Goal: Task Accomplishment & Management: Manage account settings

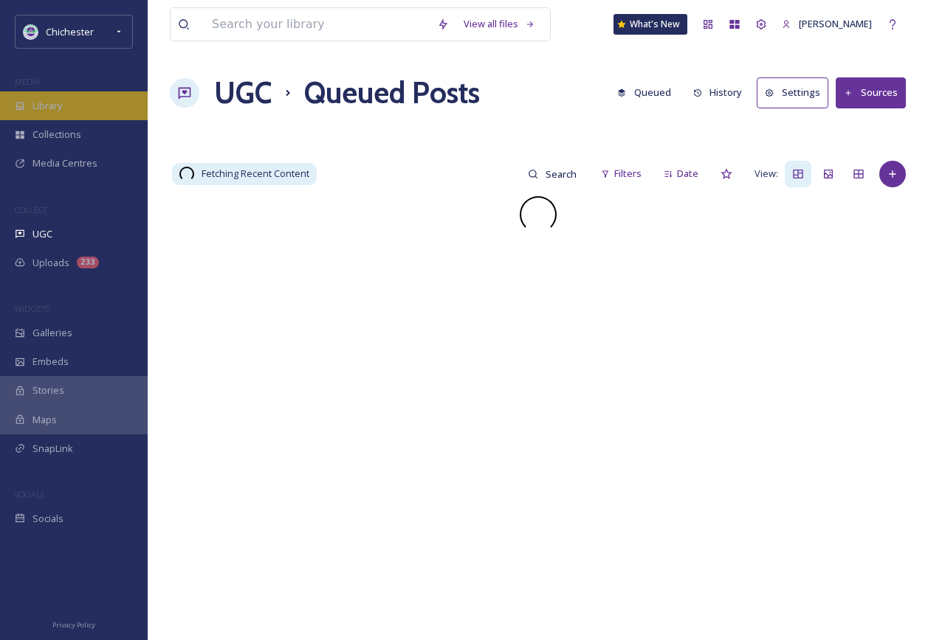
click at [110, 114] on div "Library" at bounding box center [74, 105] width 148 height 29
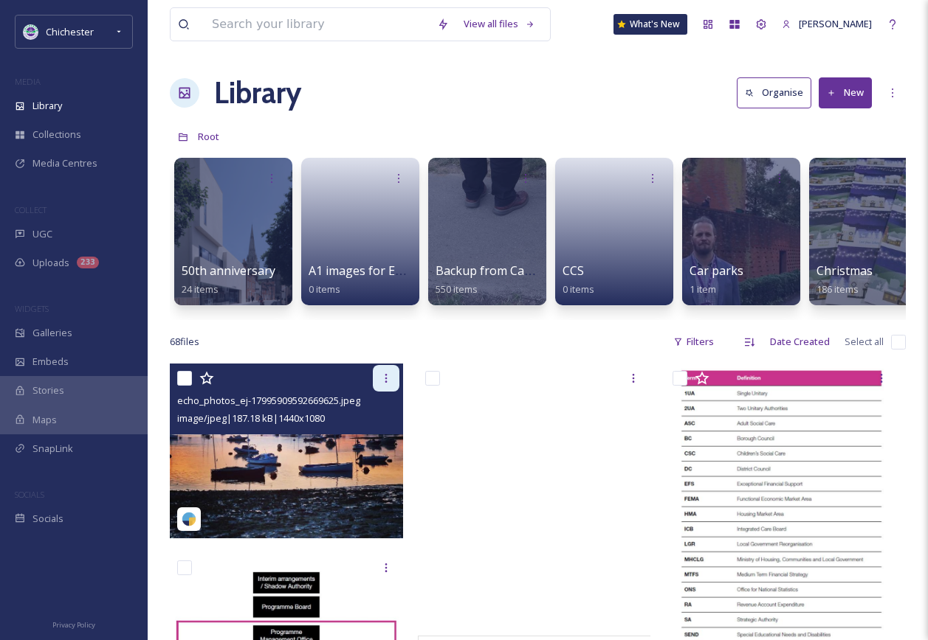
click at [397, 379] on div at bounding box center [386, 378] width 27 height 27
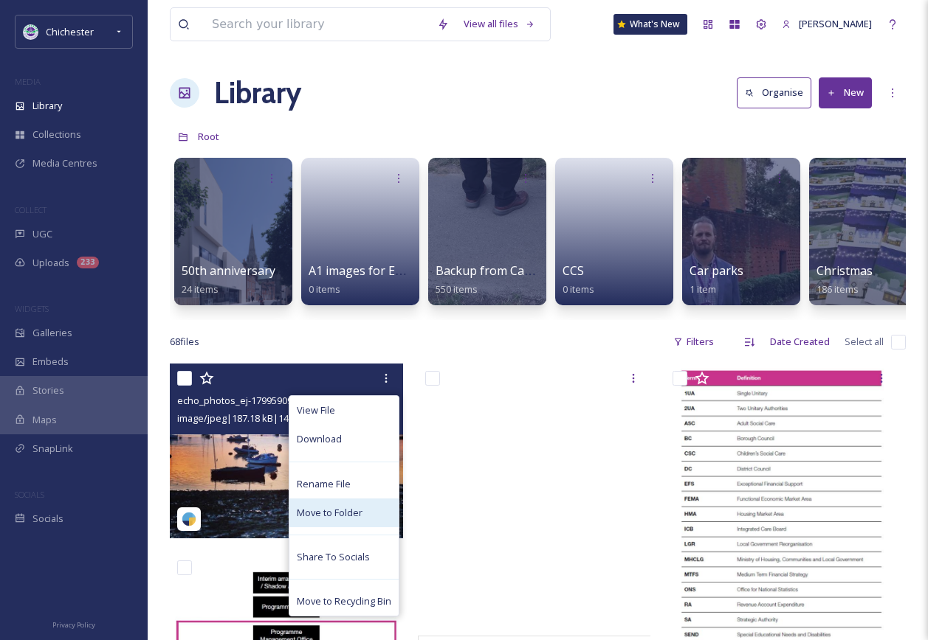
click at [334, 520] on span "Move to Folder" at bounding box center [330, 513] width 66 height 14
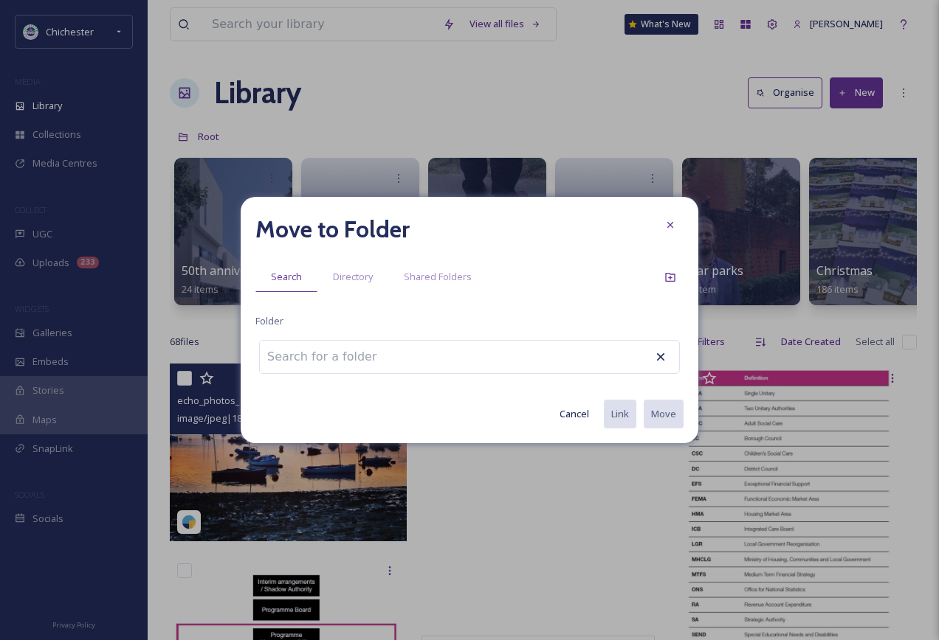
click at [325, 350] on input at bounding box center [341, 357] width 162 height 32
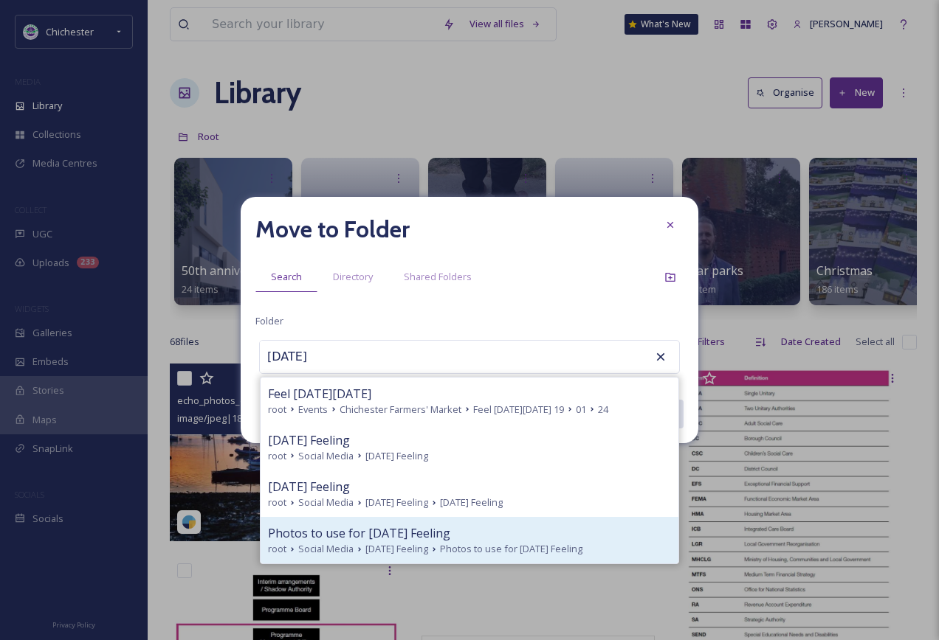
click at [390, 548] on span "[DATE] Feeling" at bounding box center [396, 549] width 63 height 14
type input "Photos to use for [DATE] Feeling"
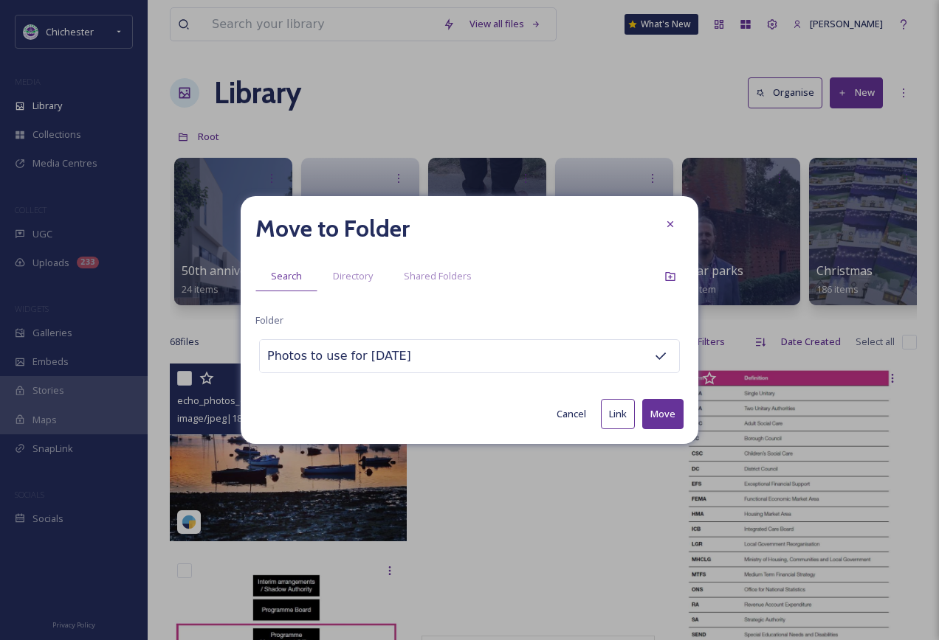
click at [672, 422] on button "Move" at bounding box center [662, 414] width 41 height 30
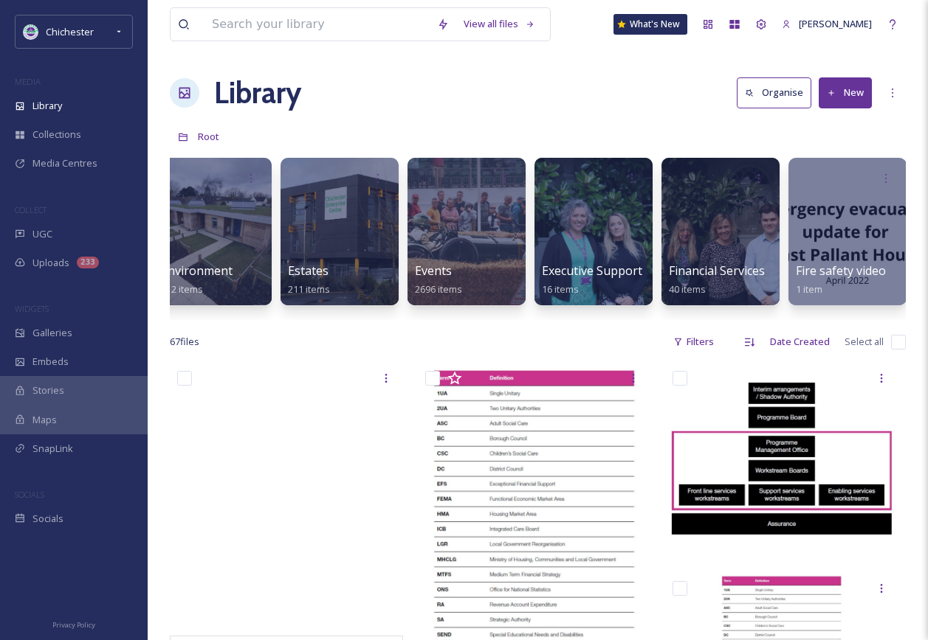
scroll to position [0, 2639]
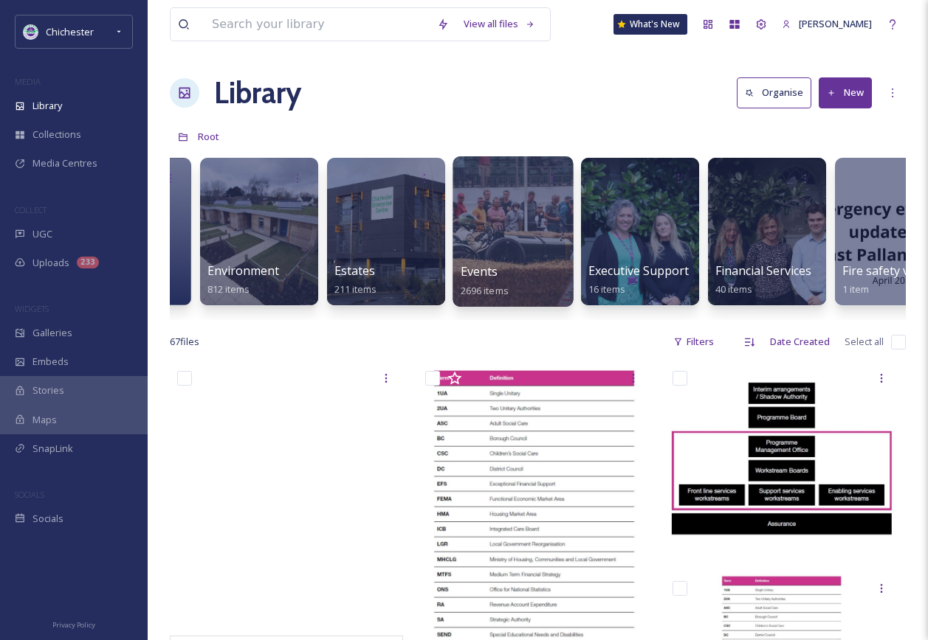
click at [471, 254] on div at bounding box center [512, 231] width 120 height 151
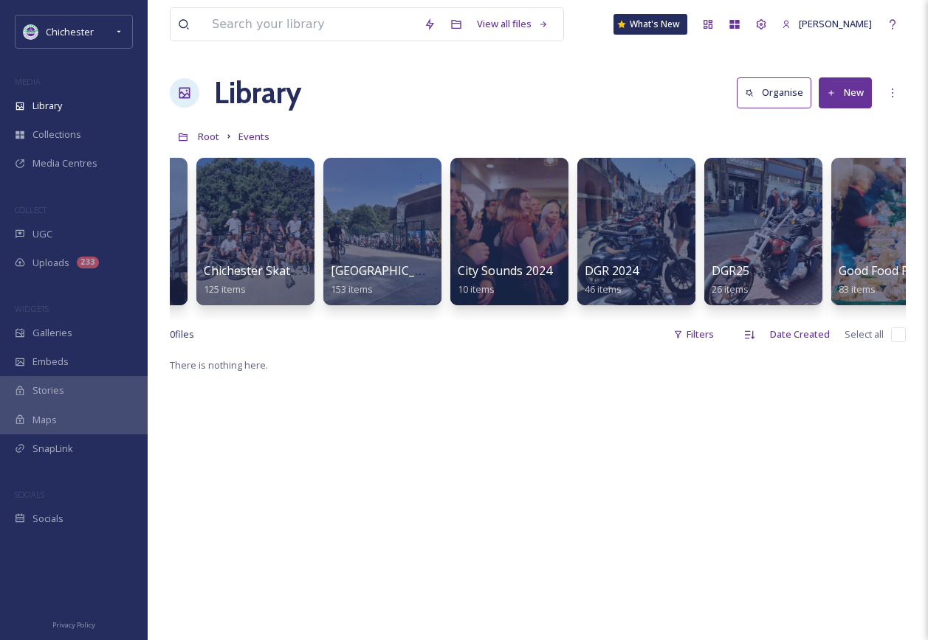
scroll to position [0, 736]
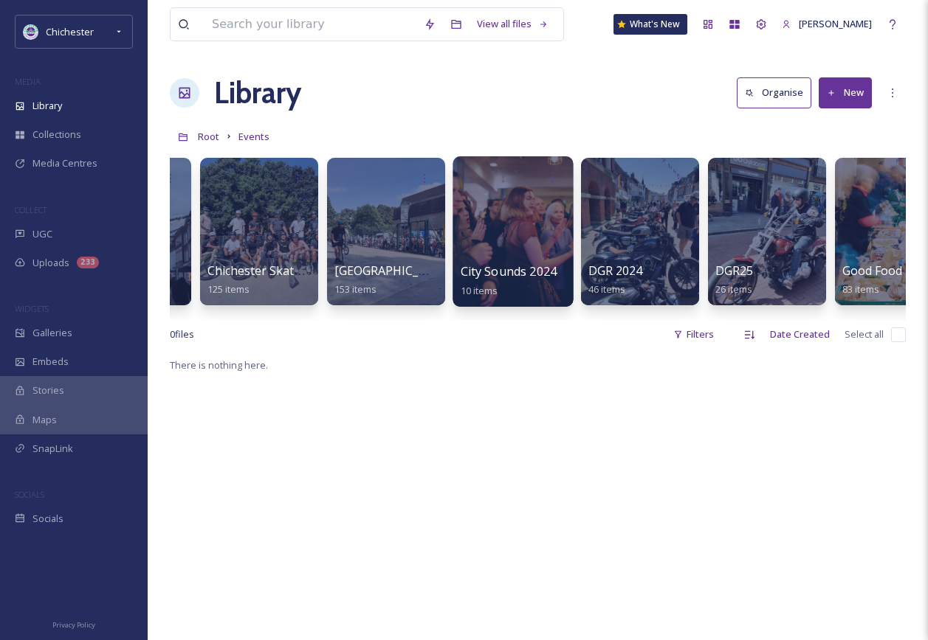
click at [476, 236] on div at bounding box center [512, 231] width 120 height 151
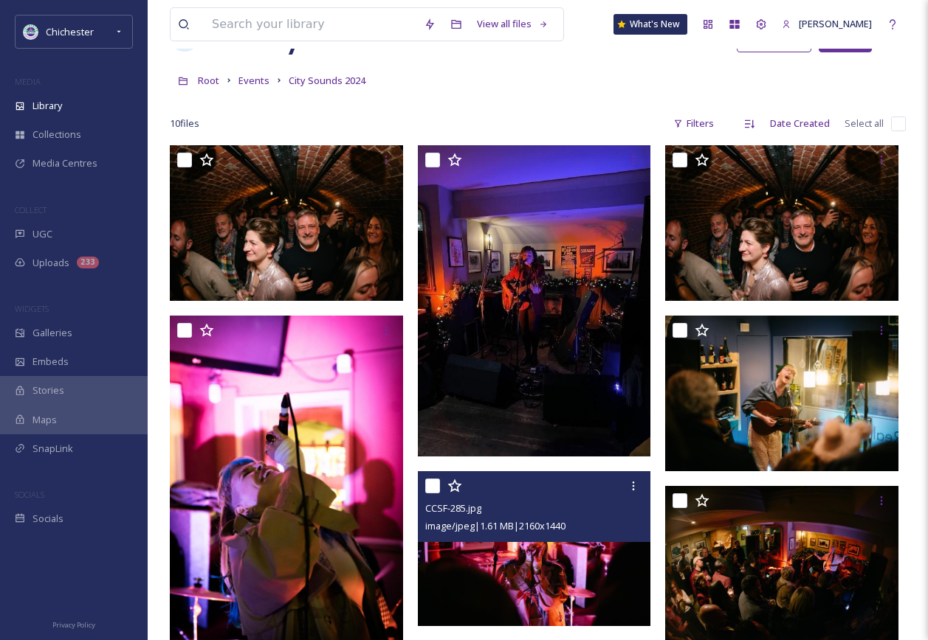
scroll to position [221, 0]
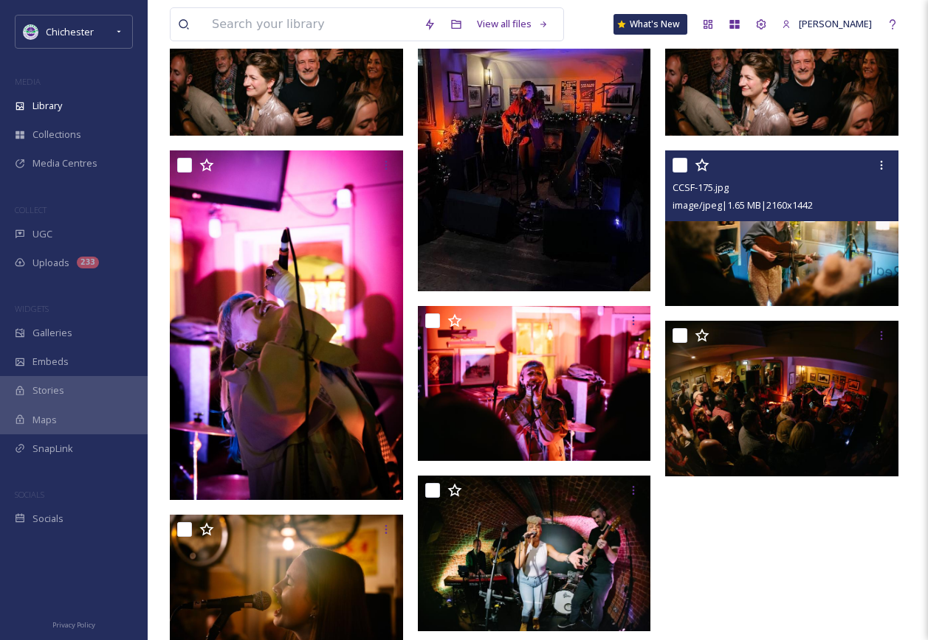
click at [767, 241] on img at bounding box center [781, 229] width 233 height 156
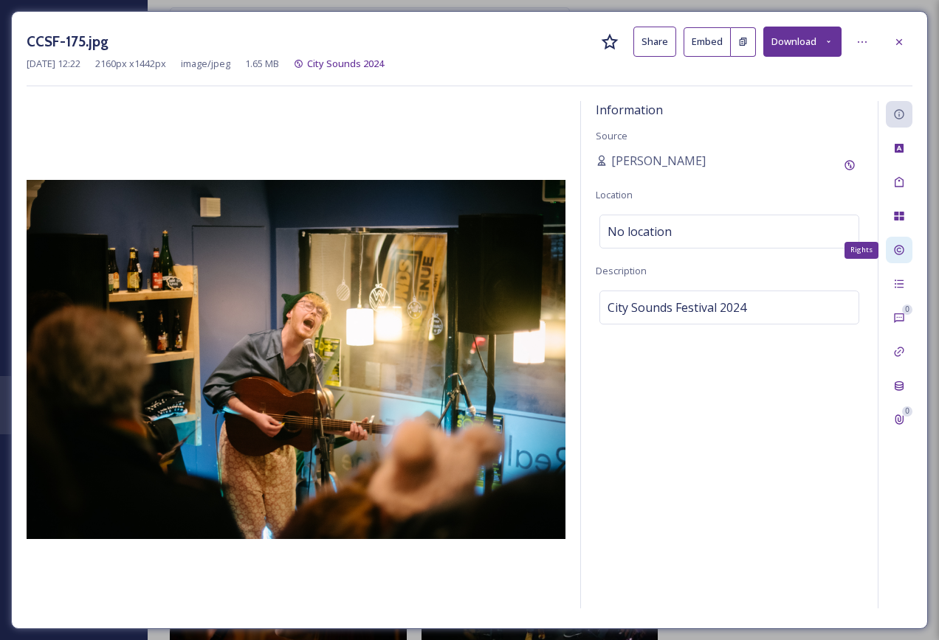
click at [910, 244] on div "Rights" at bounding box center [898, 250] width 27 height 27
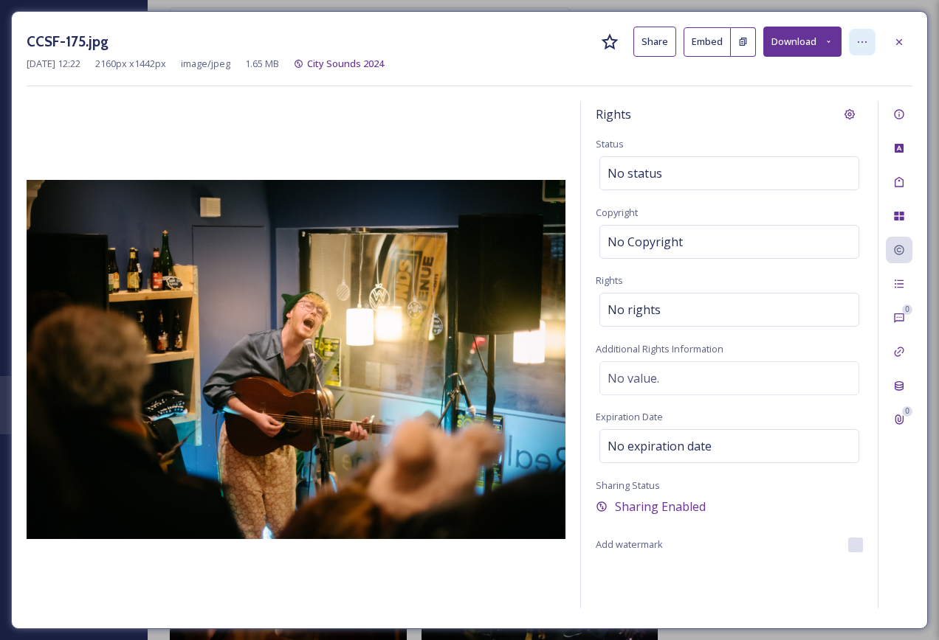
click at [873, 44] on div at bounding box center [862, 42] width 27 height 27
click at [905, 48] on div at bounding box center [898, 42] width 27 height 27
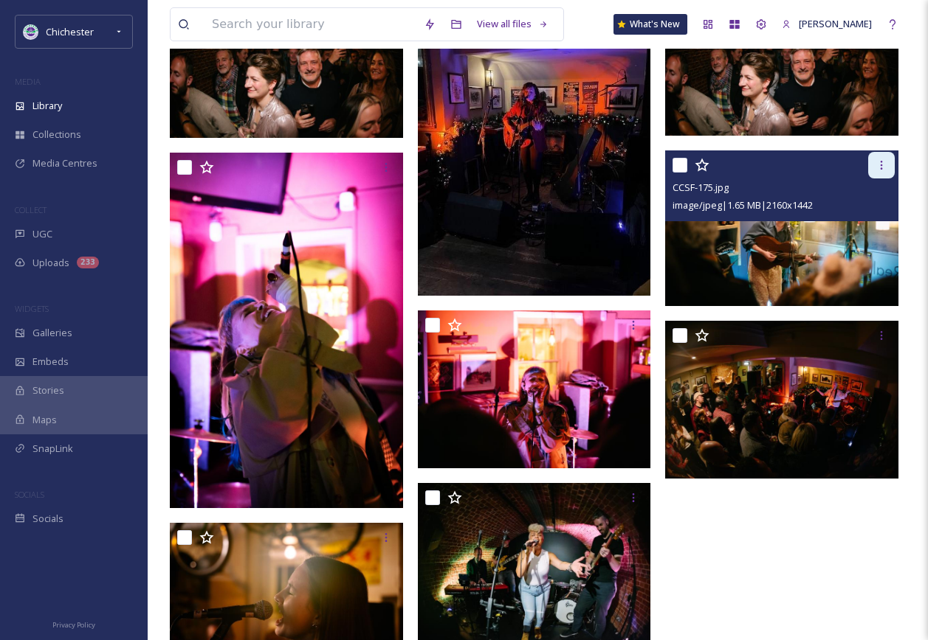
click at [883, 177] on div at bounding box center [881, 165] width 27 height 27
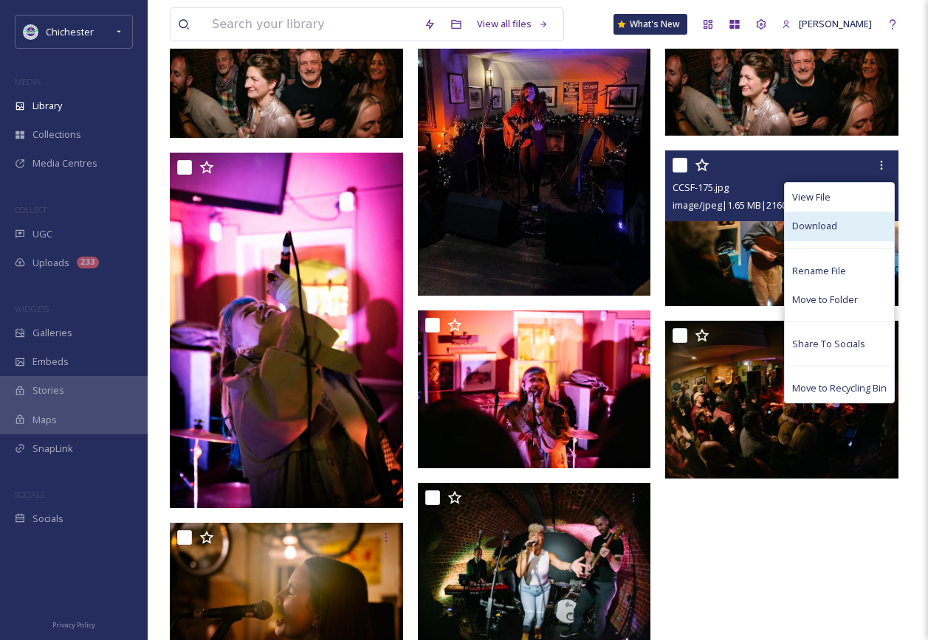
click at [831, 229] on span "Download" at bounding box center [814, 226] width 45 height 14
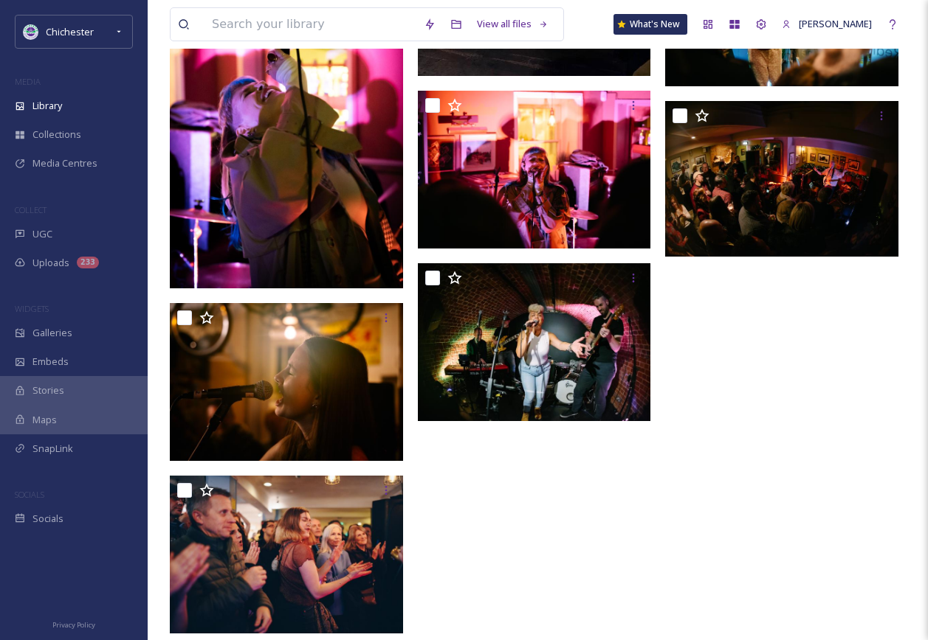
scroll to position [460, 0]
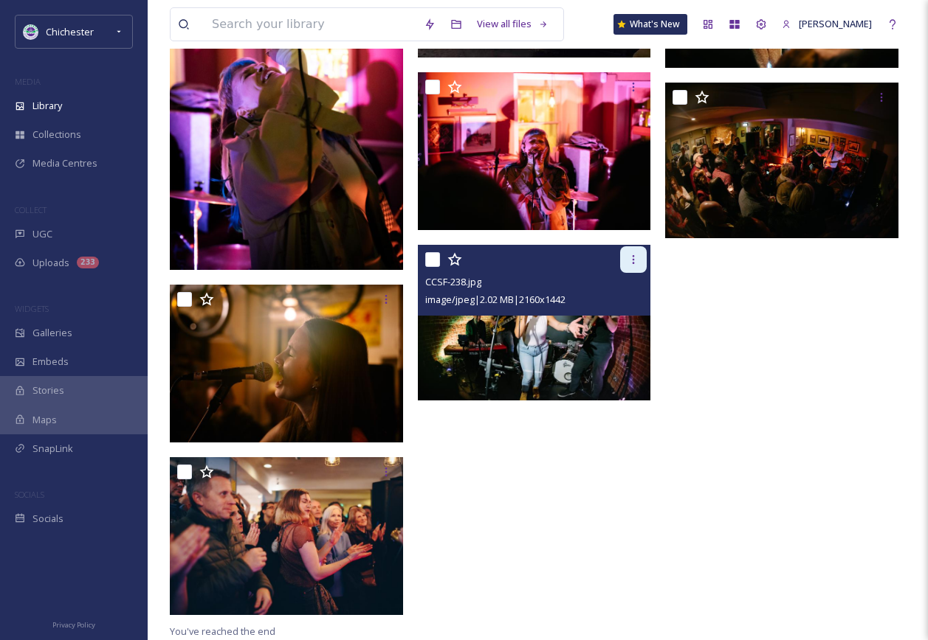
click at [629, 263] on icon at bounding box center [633, 260] width 12 height 12
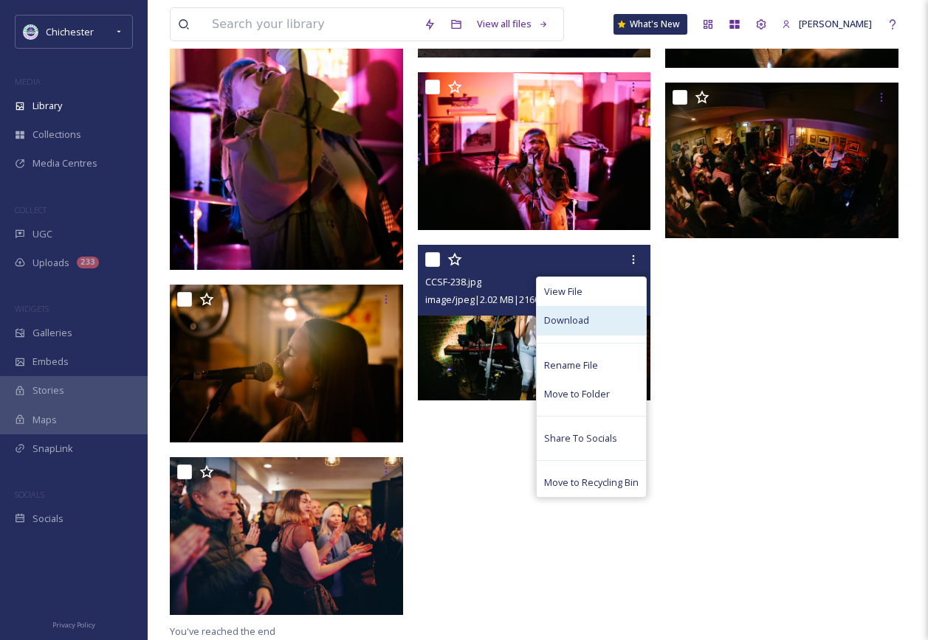
click at [581, 334] on div "Download" at bounding box center [590, 320] width 109 height 29
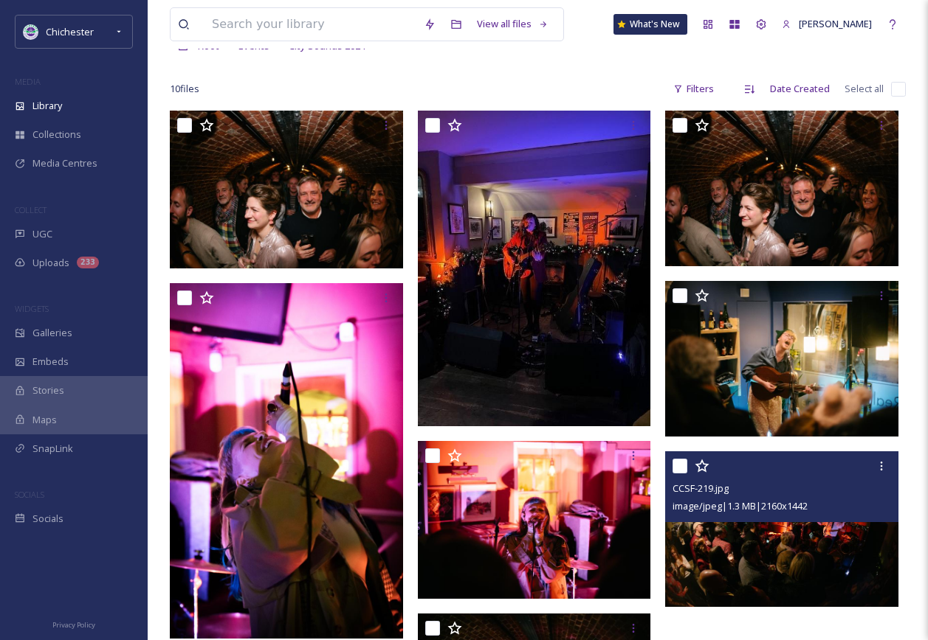
scroll to position [0, 0]
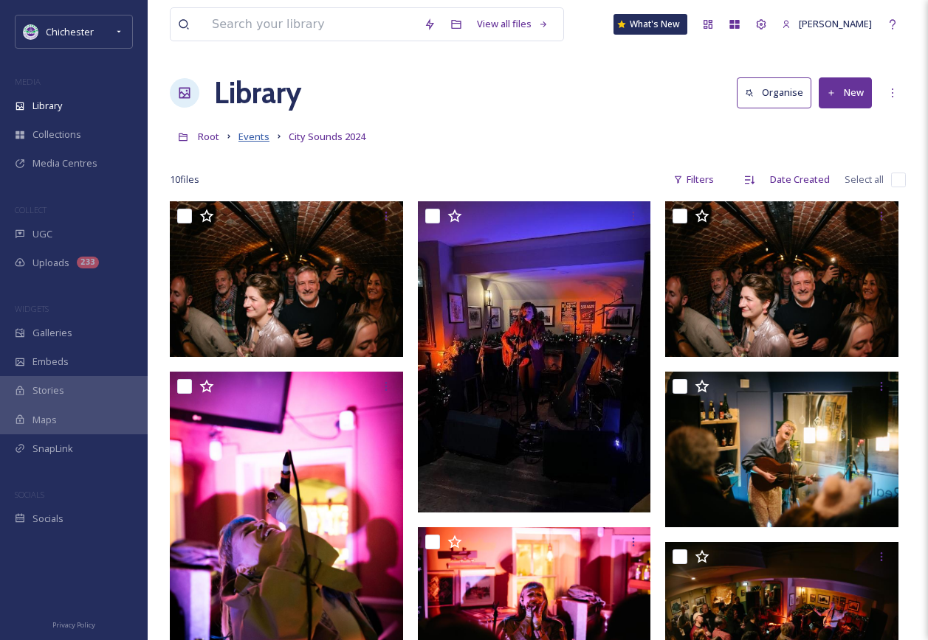
click at [244, 135] on span "Events" at bounding box center [253, 136] width 31 height 13
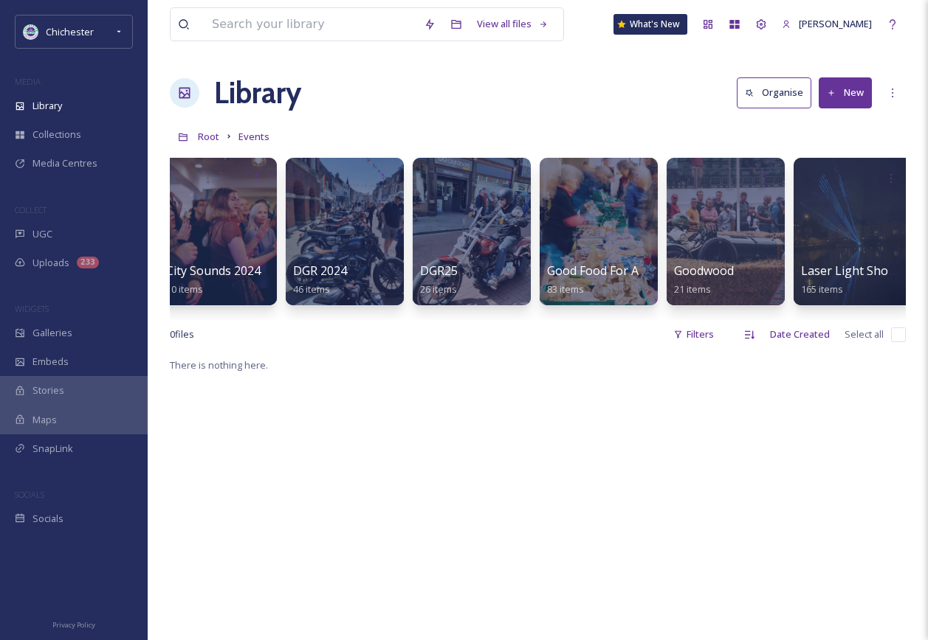
scroll to position [0, 1683]
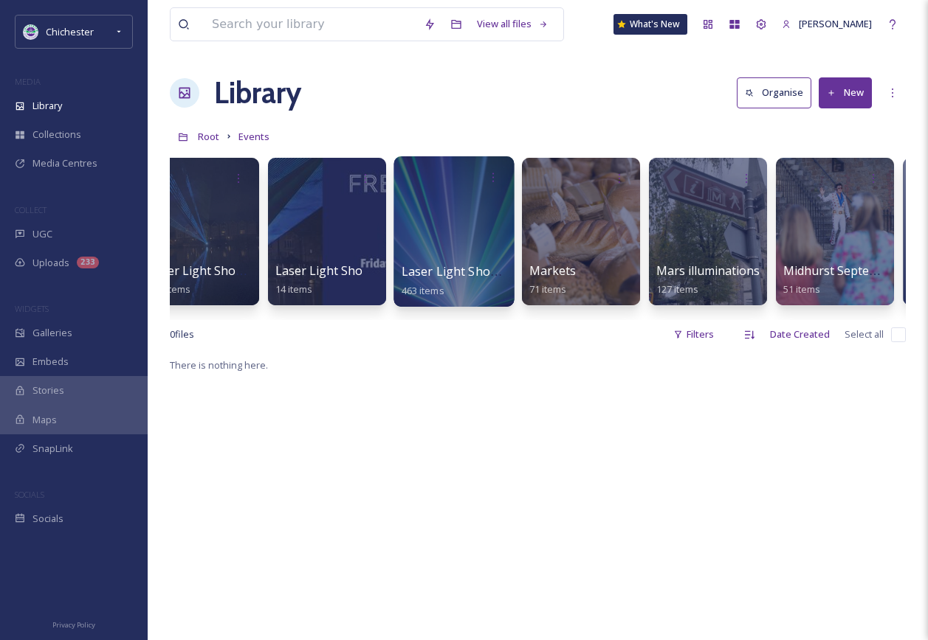
click at [459, 193] on div at bounding box center [453, 231] width 120 height 151
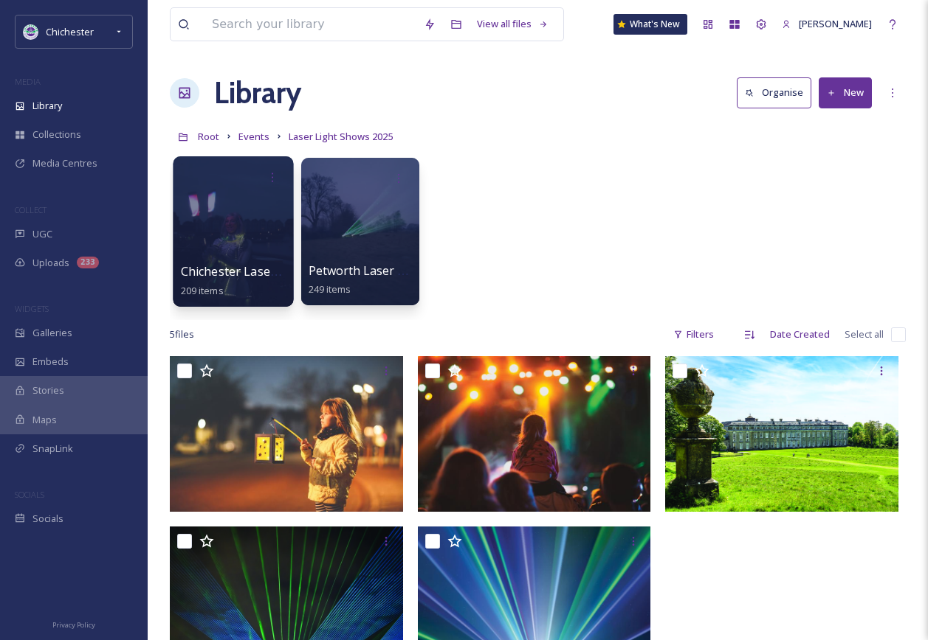
click at [237, 219] on div at bounding box center [233, 231] width 120 height 151
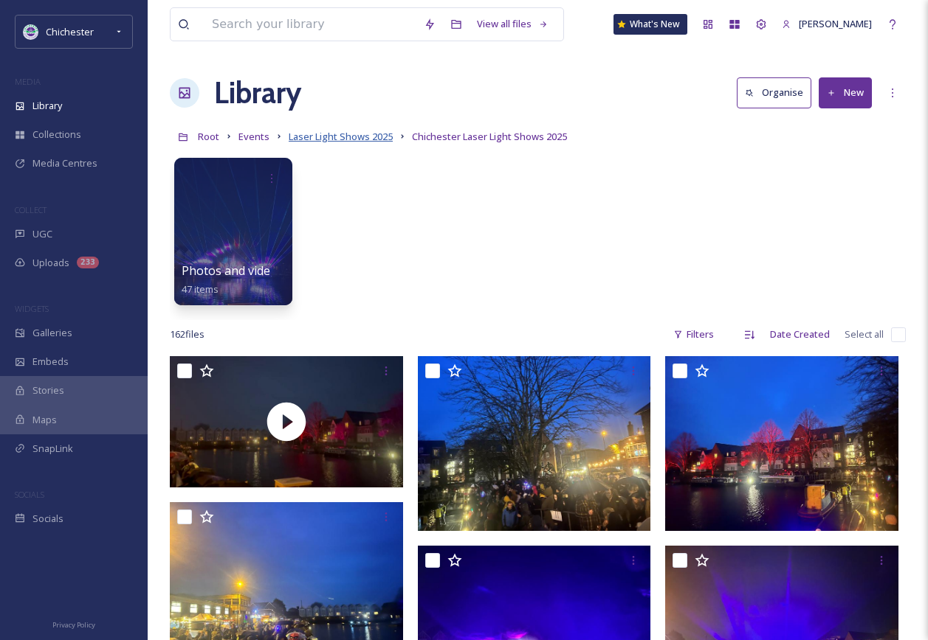
click at [374, 137] on span "Laser Light Shows 2025" at bounding box center [341, 136] width 104 height 13
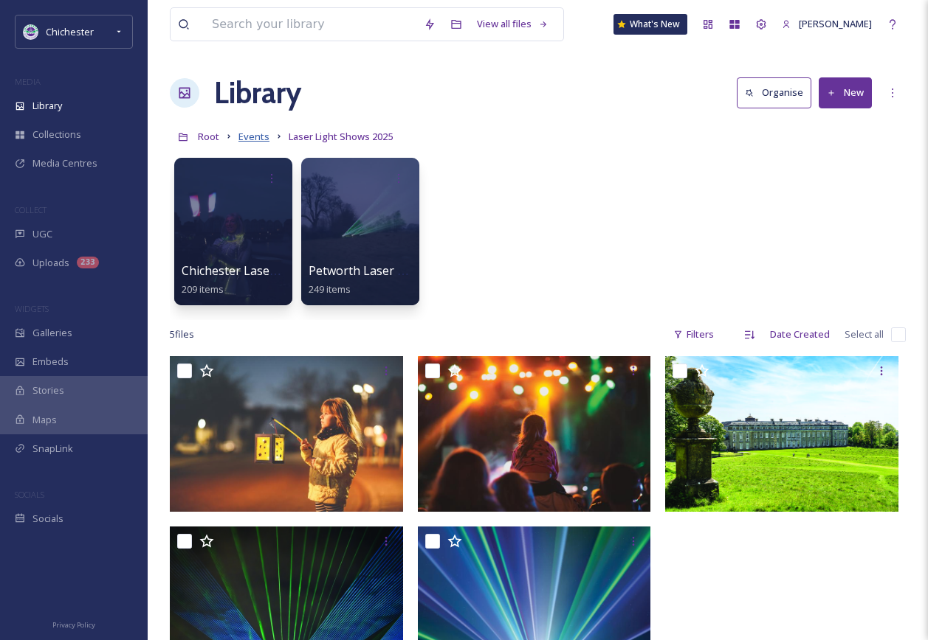
click at [254, 139] on span "Events" at bounding box center [253, 136] width 31 height 13
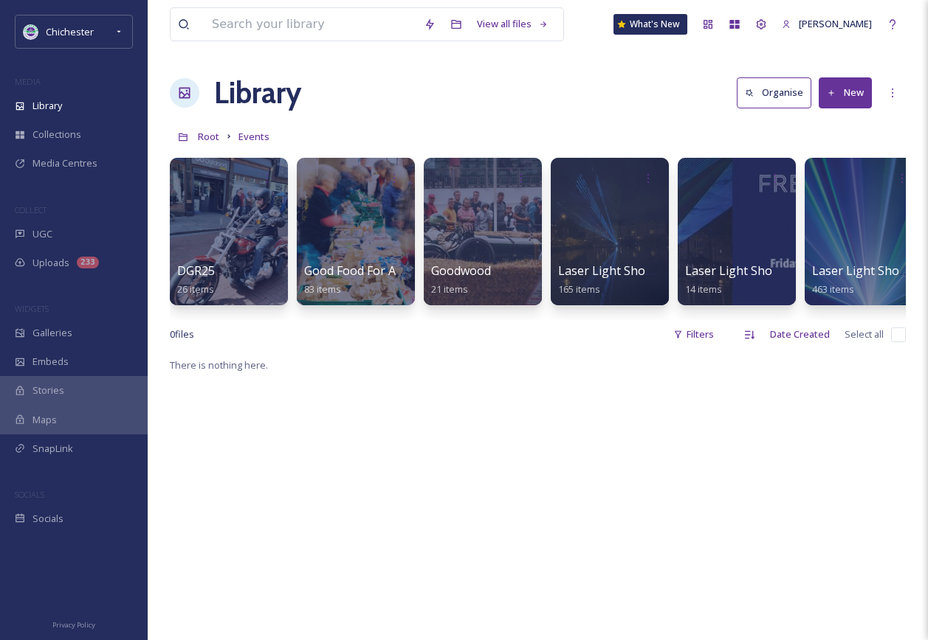
scroll to position [0, 1364]
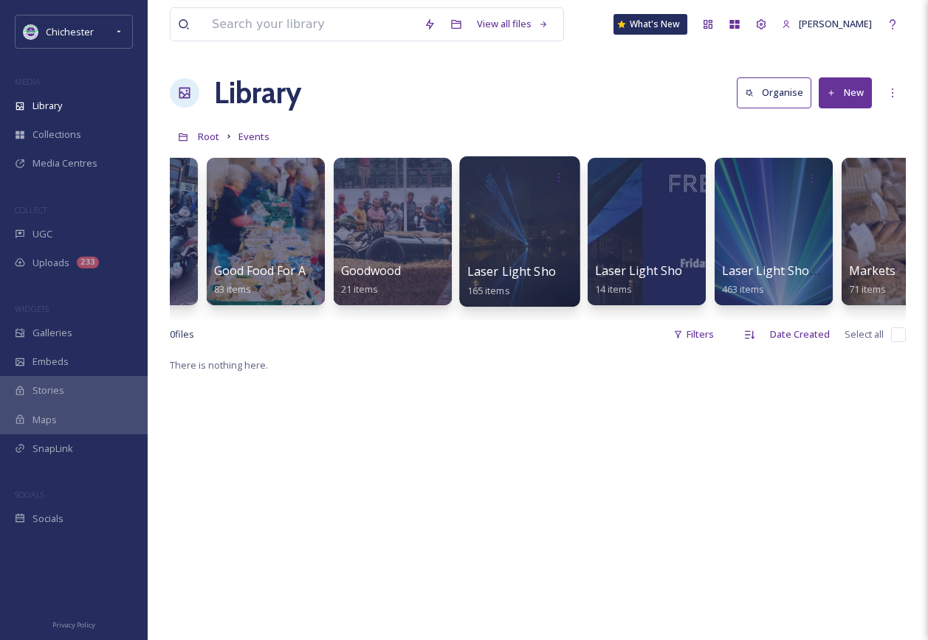
click at [540, 224] on div at bounding box center [519, 231] width 120 height 151
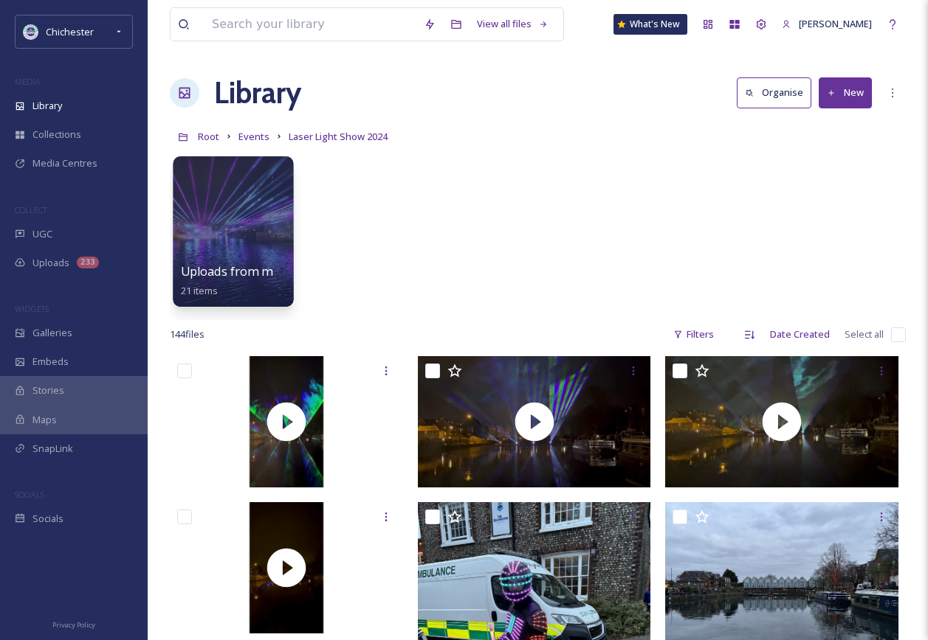
click at [266, 221] on div at bounding box center [233, 231] width 120 height 151
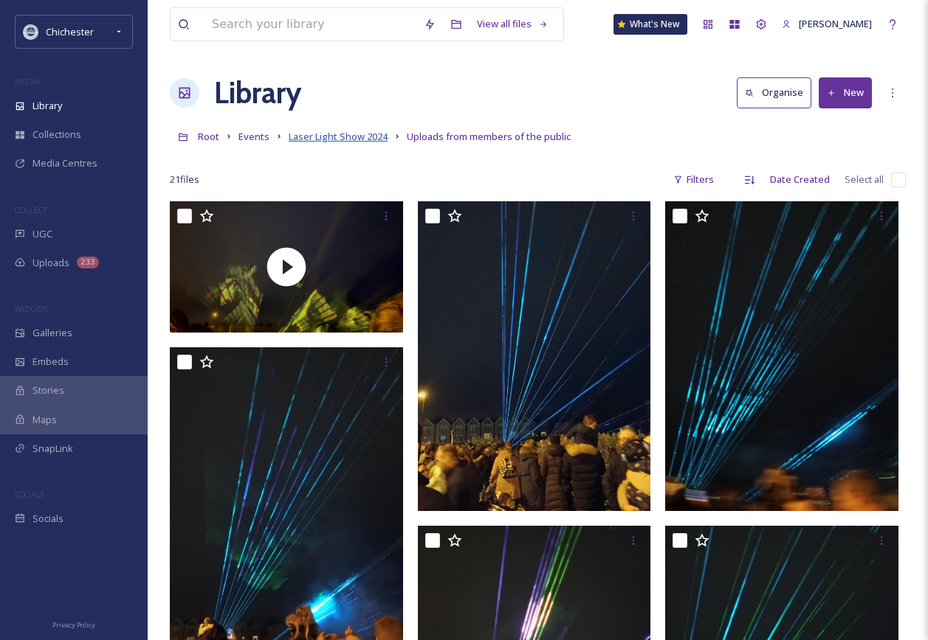
click at [344, 142] on span "Laser Light Show 2024" at bounding box center [338, 136] width 99 height 13
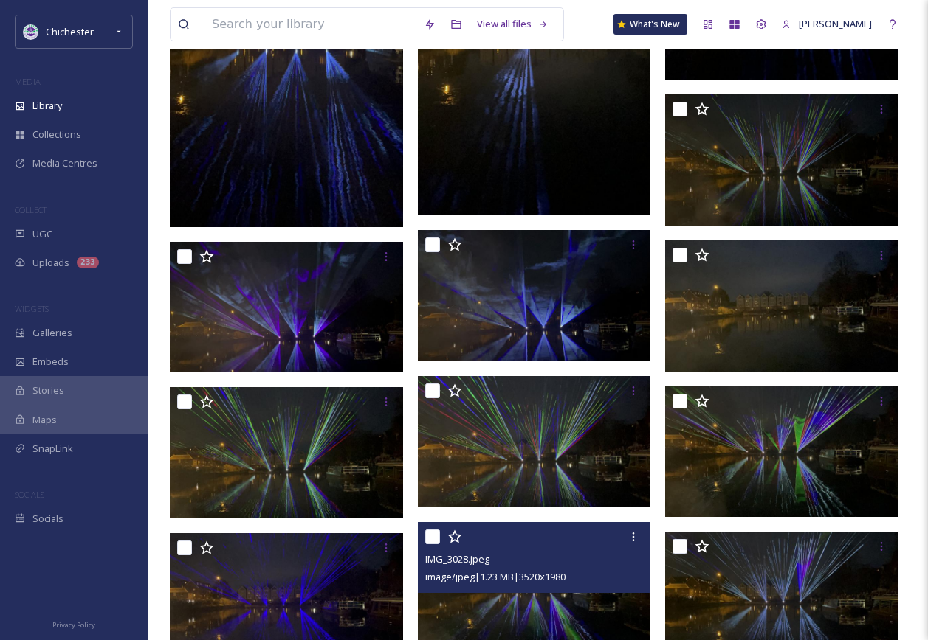
scroll to position [3025, 0]
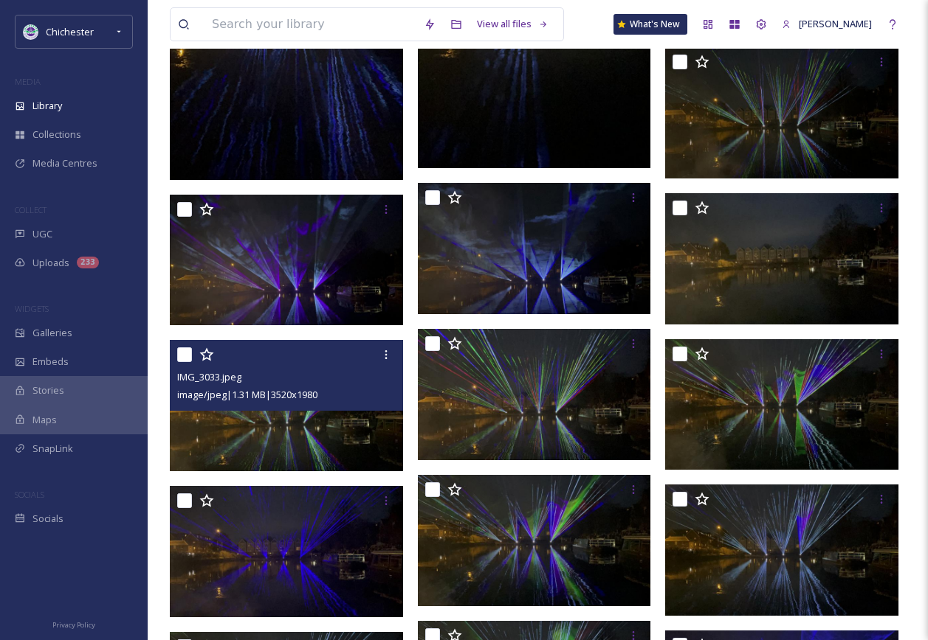
click at [335, 436] on img at bounding box center [286, 405] width 233 height 131
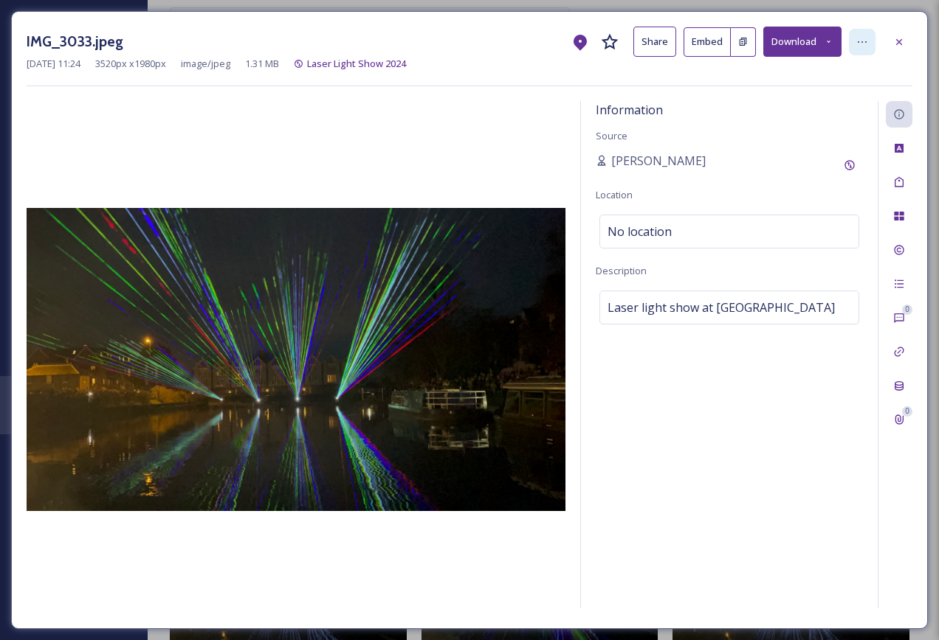
click at [863, 50] on div at bounding box center [862, 42] width 27 height 27
click at [818, 43] on button "Download" at bounding box center [802, 42] width 78 height 30
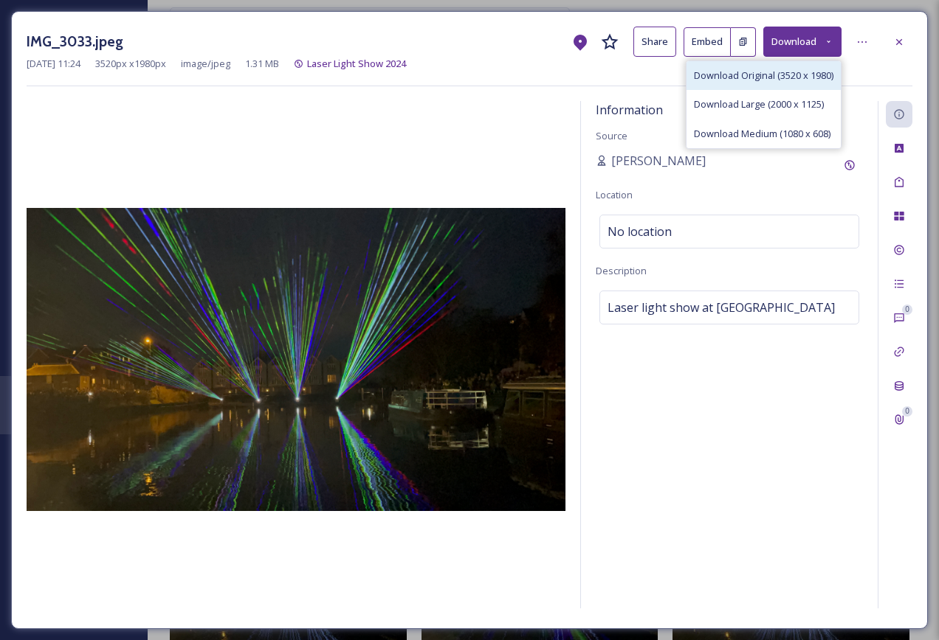
click at [821, 75] on span "Download Original (3520 x 1980)" at bounding box center [763, 76] width 139 height 14
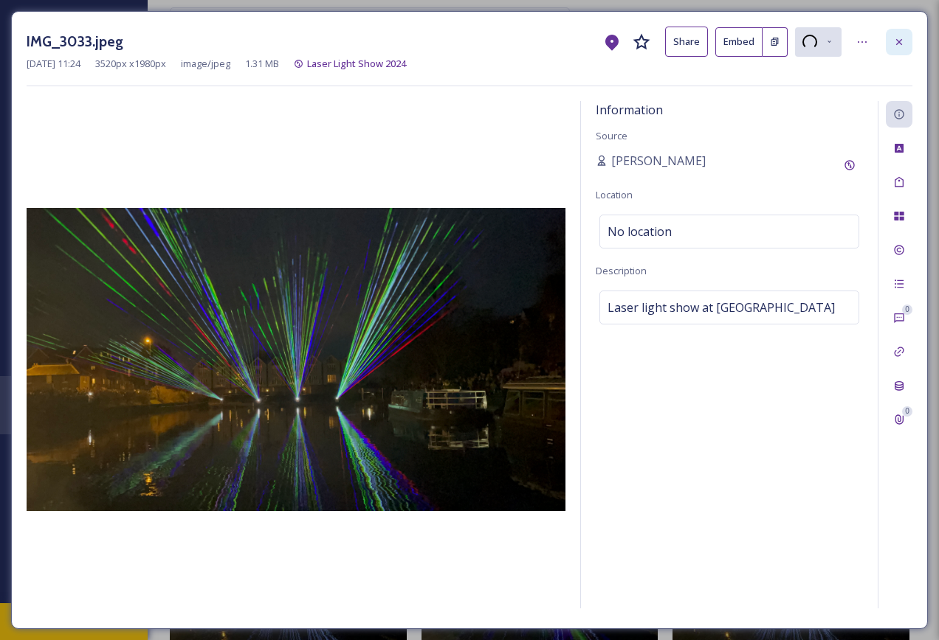
click at [898, 48] on div at bounding box center [898, 42] width 27 height 27
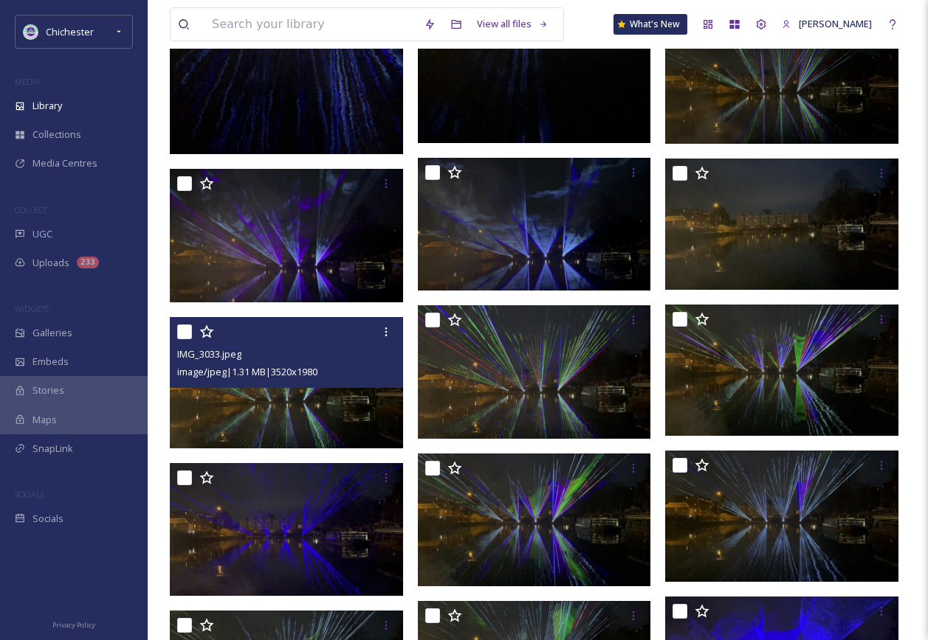
scroll to position [3025, 0]
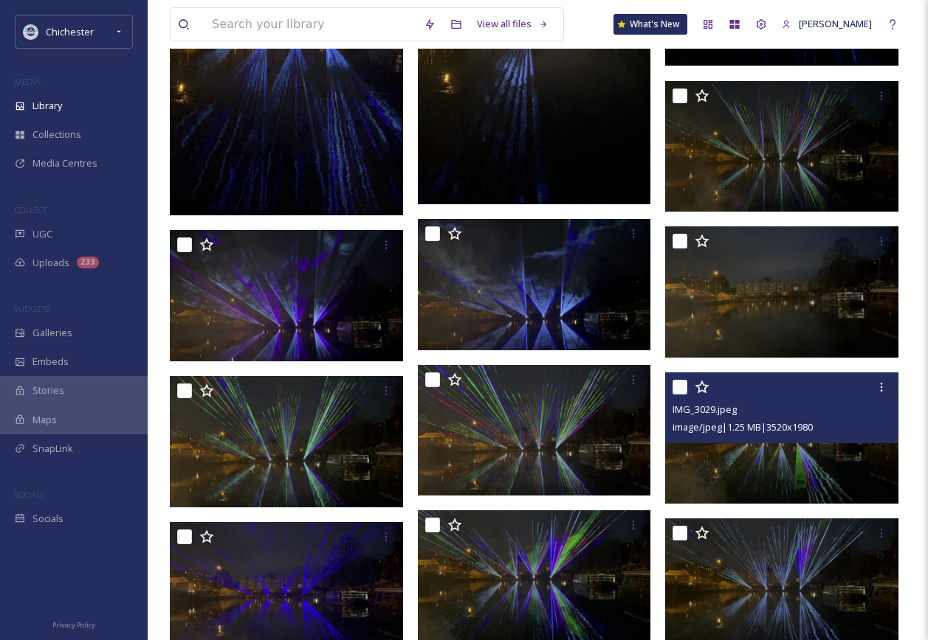
click at [778, 457] on img at bounding box center [781, 438] width 233 height 131
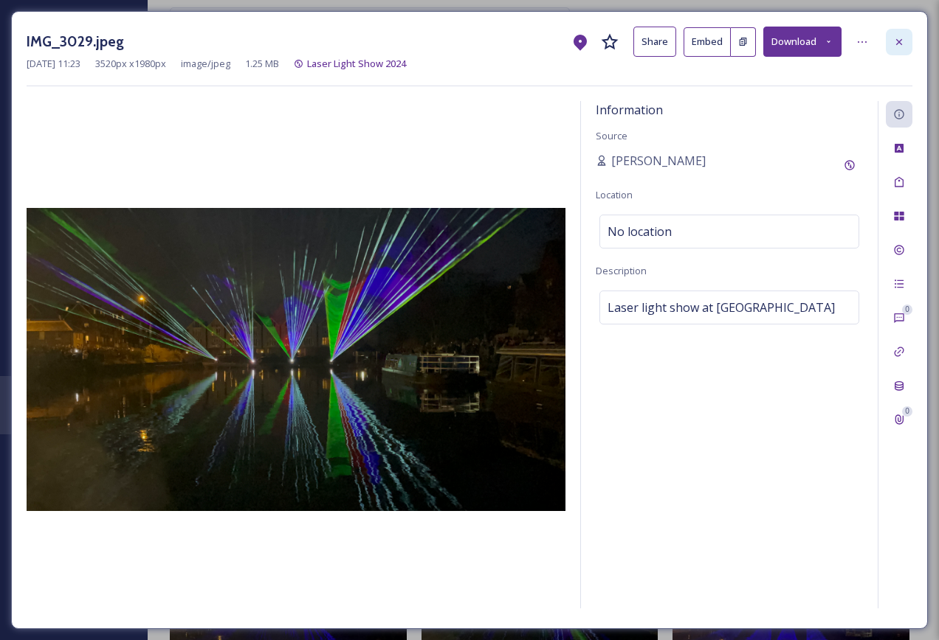
click at [897, 43] on icon at bounding box center [899, 41] width 6 height 6
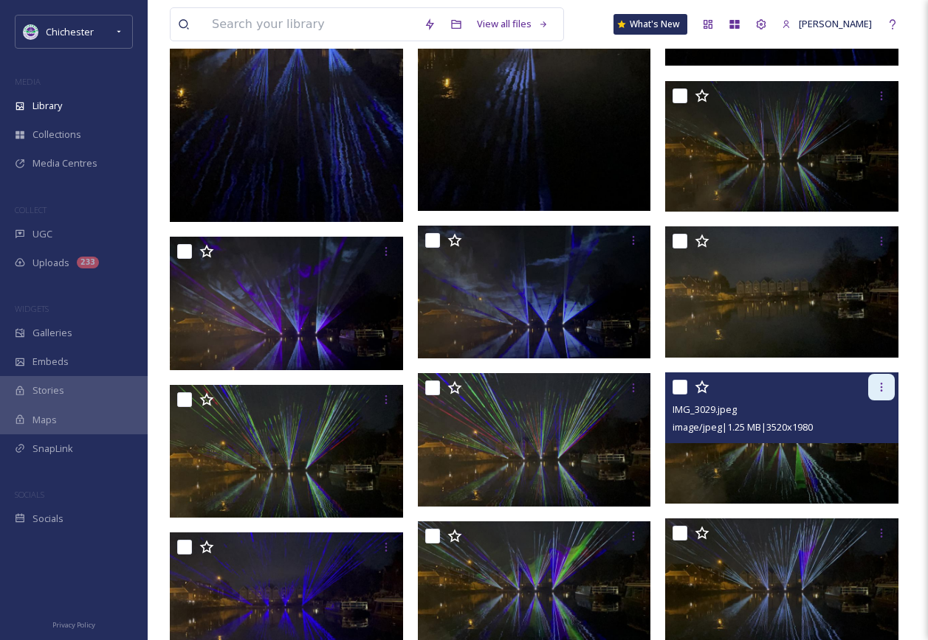
click at [885, 385] on icon at bounding box center [881, 387] width 12 height 12
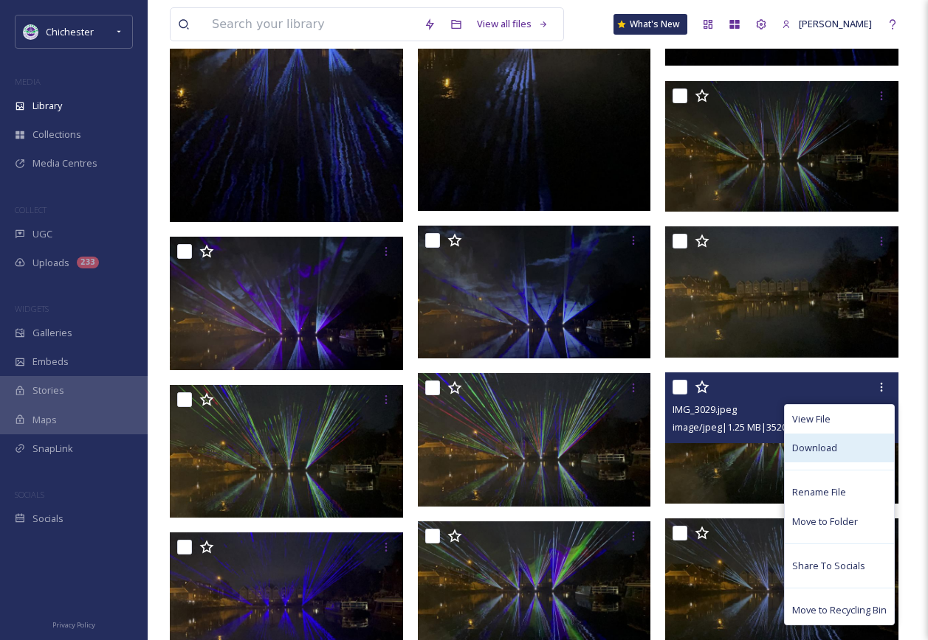
click at [842, 443] on div "Download" at bounding box center [838, 448] width 109 height 29
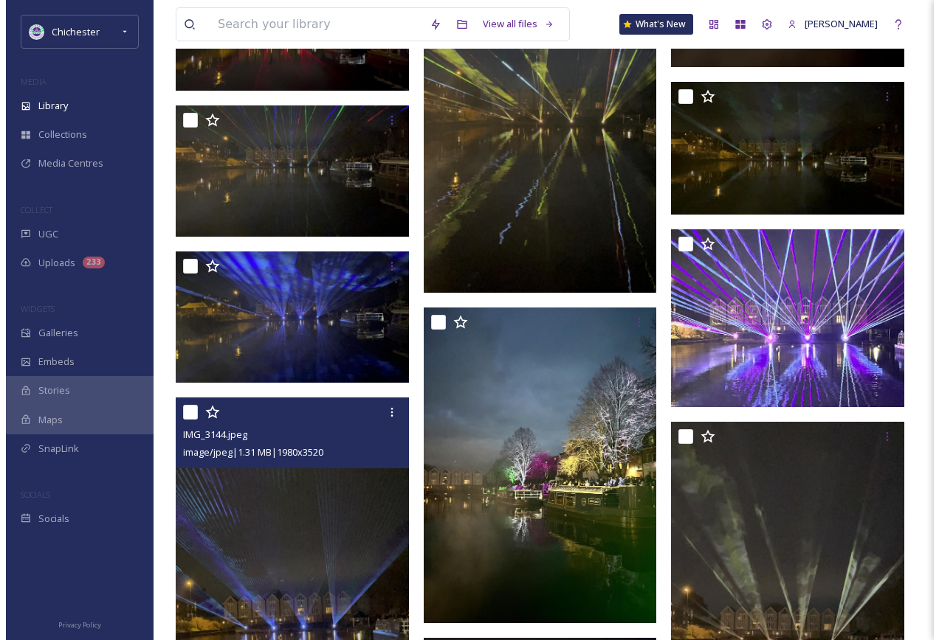
scroll to position [7822, 0]
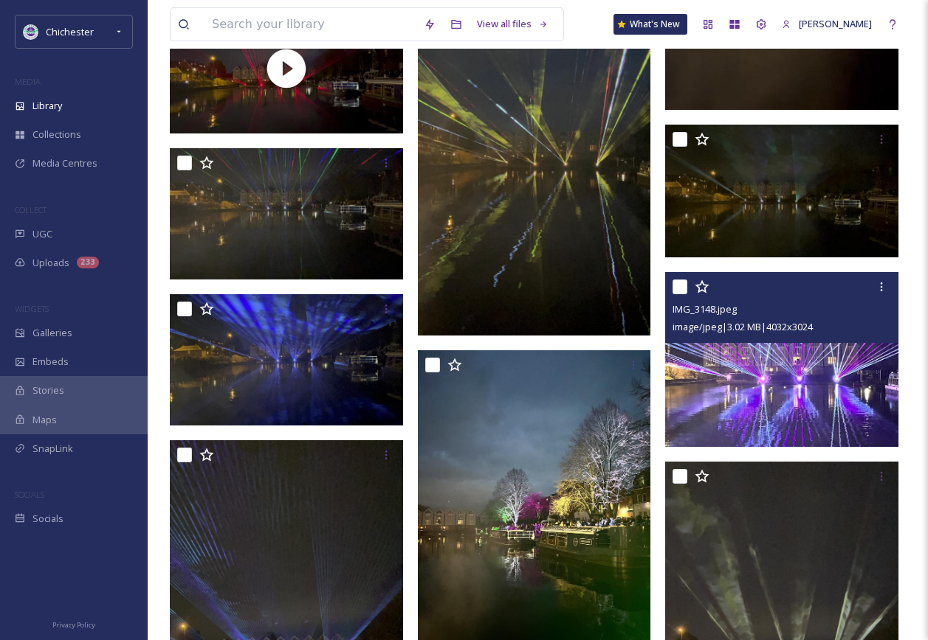
click at [857, 378] on img at bounding box center [781, 359] width 233 height 175
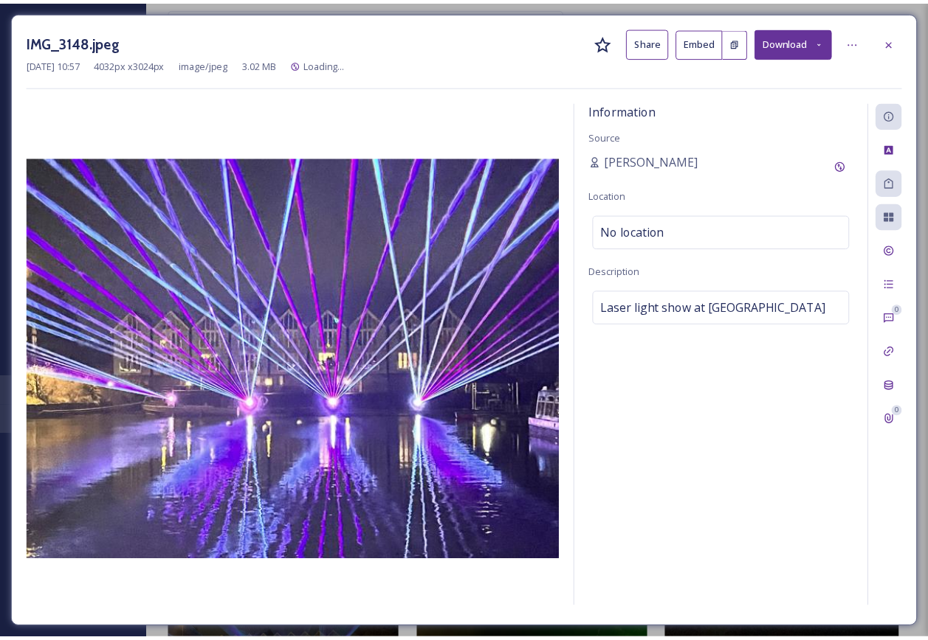
scroll to position [7833, 0]
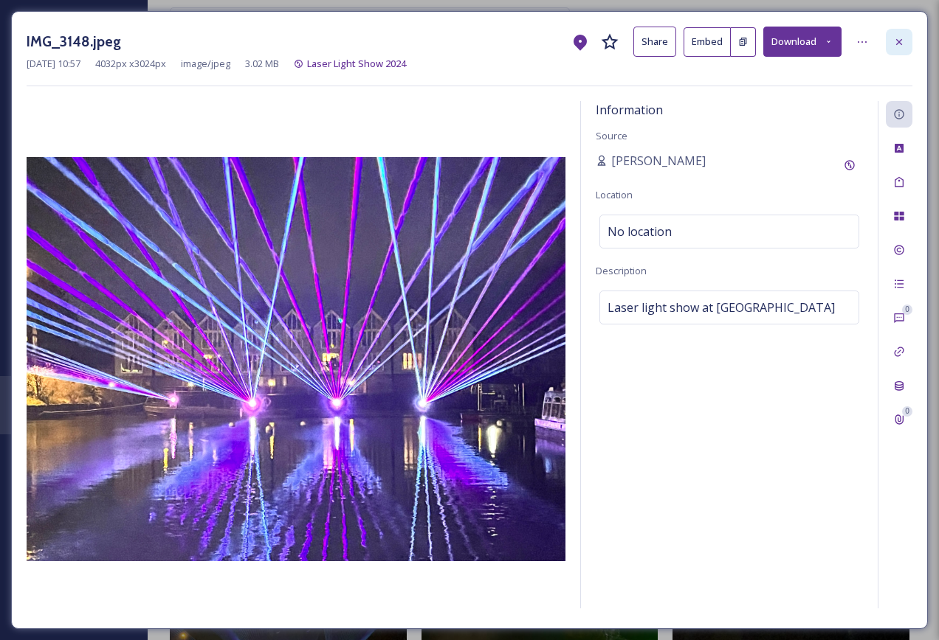
click at [893, 52] on div at bounding box center [898, 42] width 27 height 27
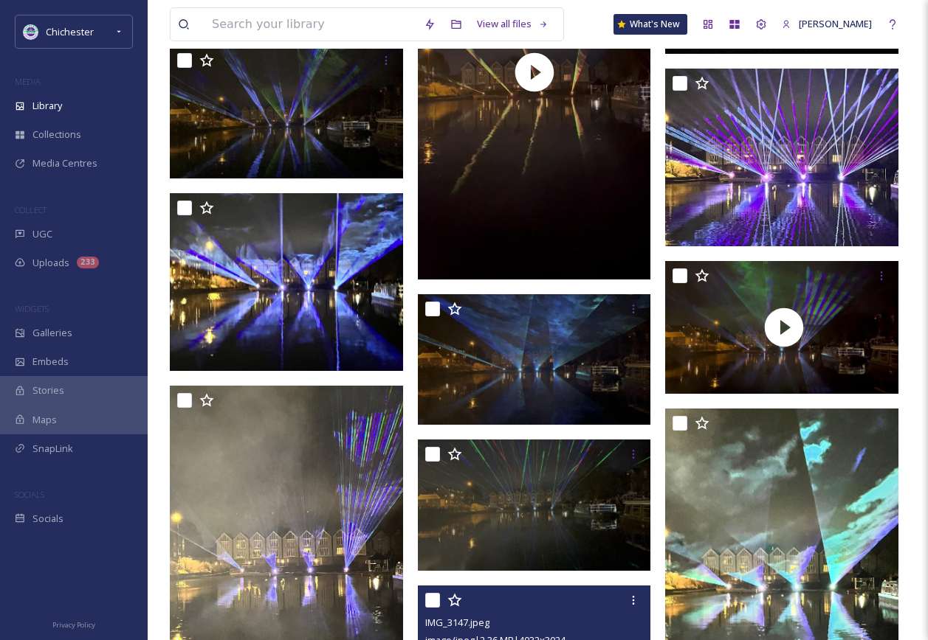
scroll to position [8571, 0]
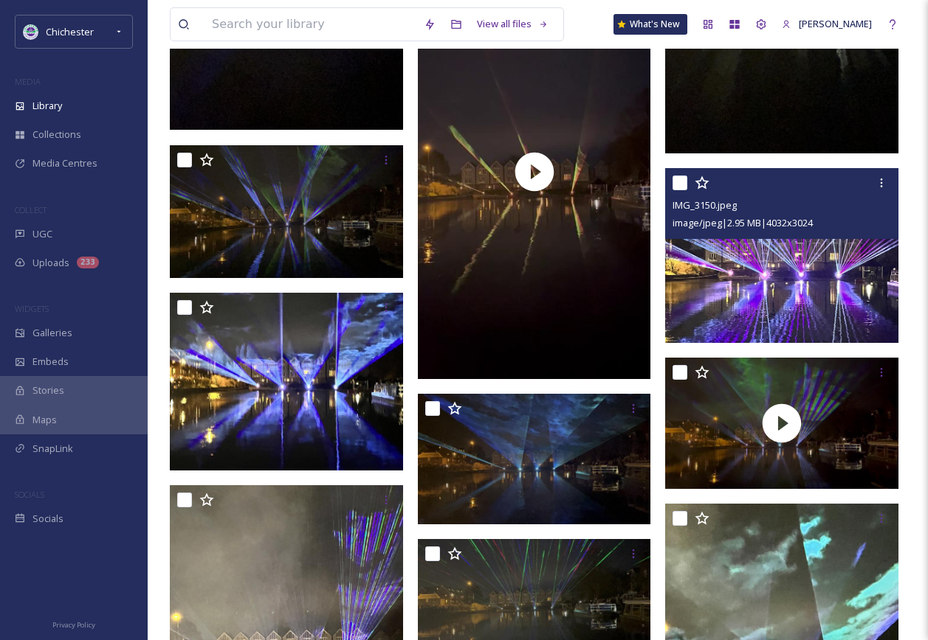
click at [812, 266] on img at bounding box center [781, 255] width 233 height 175
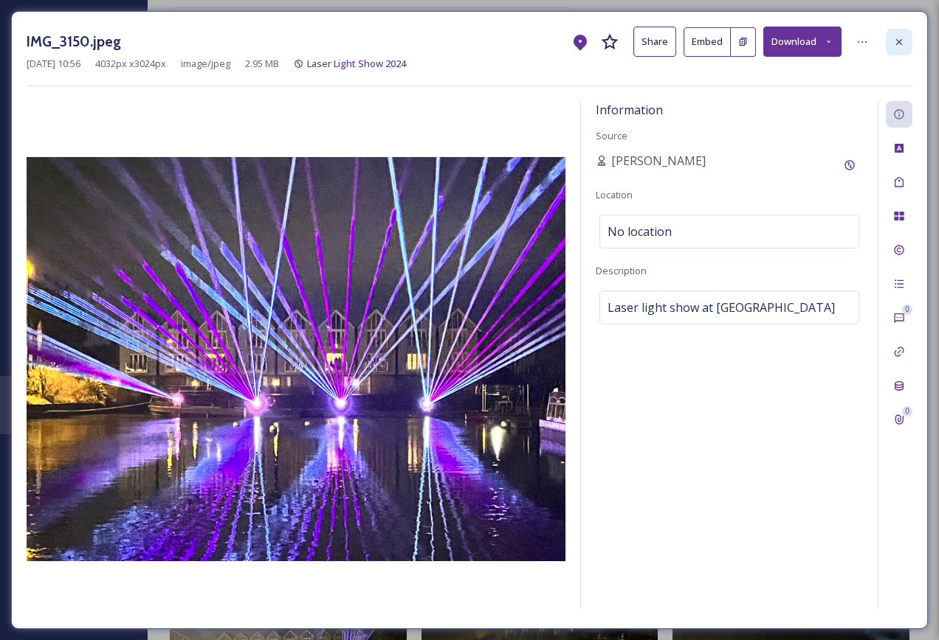
click at [908, 35] on div at bounding box center [898, 42] width 27 height 27
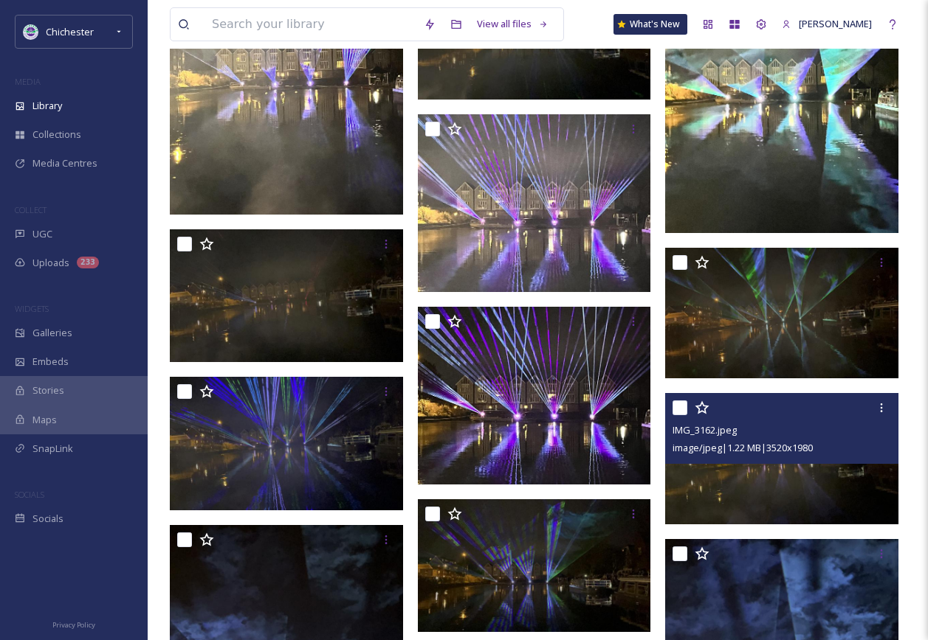
scroll to position [9161, 0]
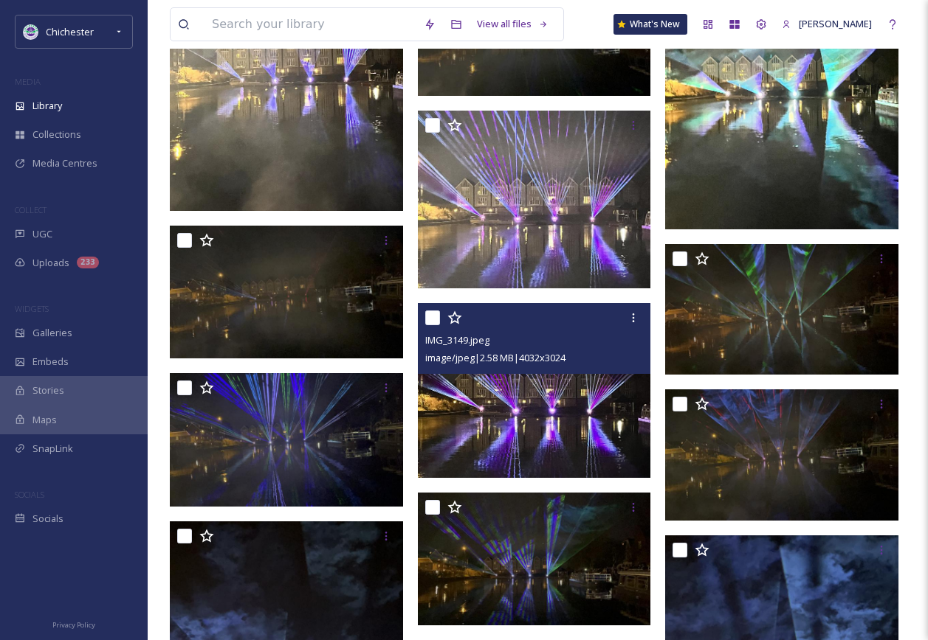
click at [604, 435] on img at bounding box center [534, 390] width 233 height 175
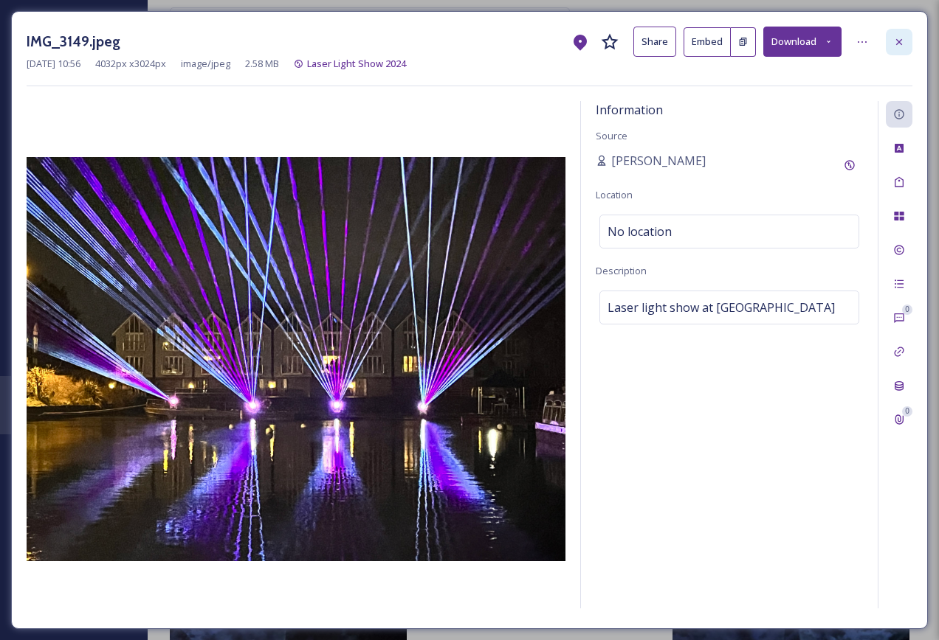
click at [895, 51] on div at bounding box center [898, 42] width 27 height 27
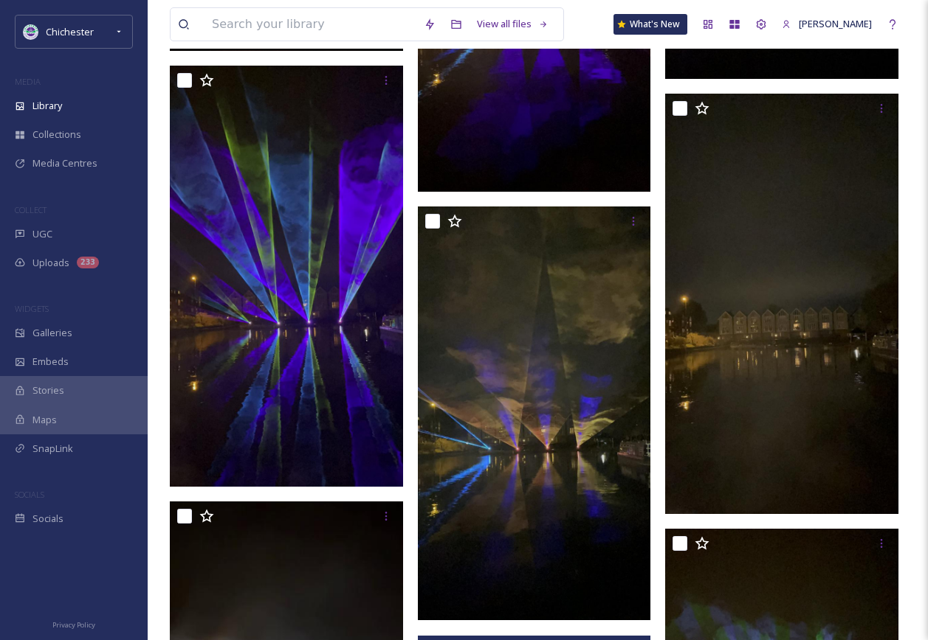
scroll to position [11965, 0]
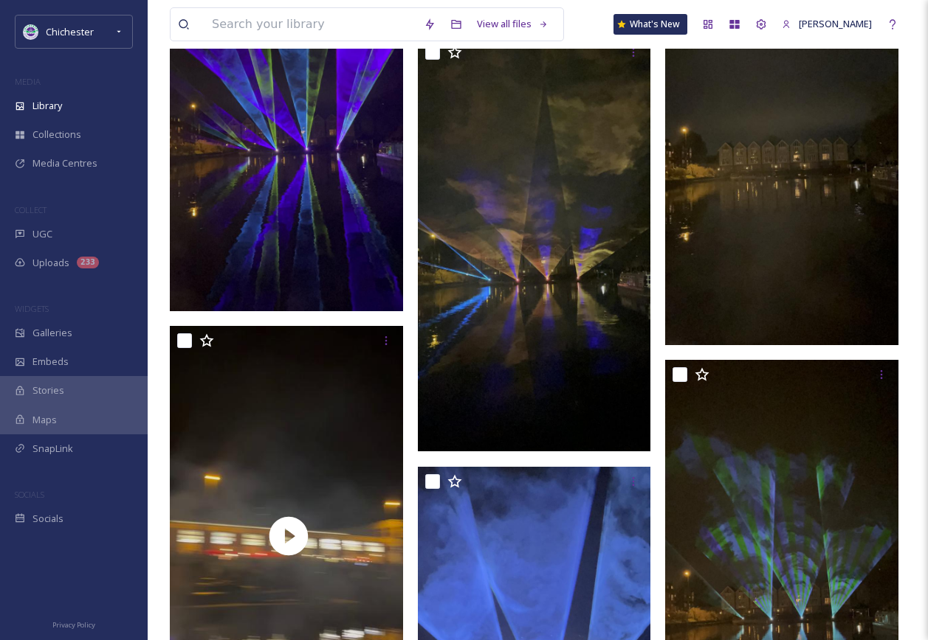
click at [311, 231] on img at bounding box center [286, 104] width 233 height 415
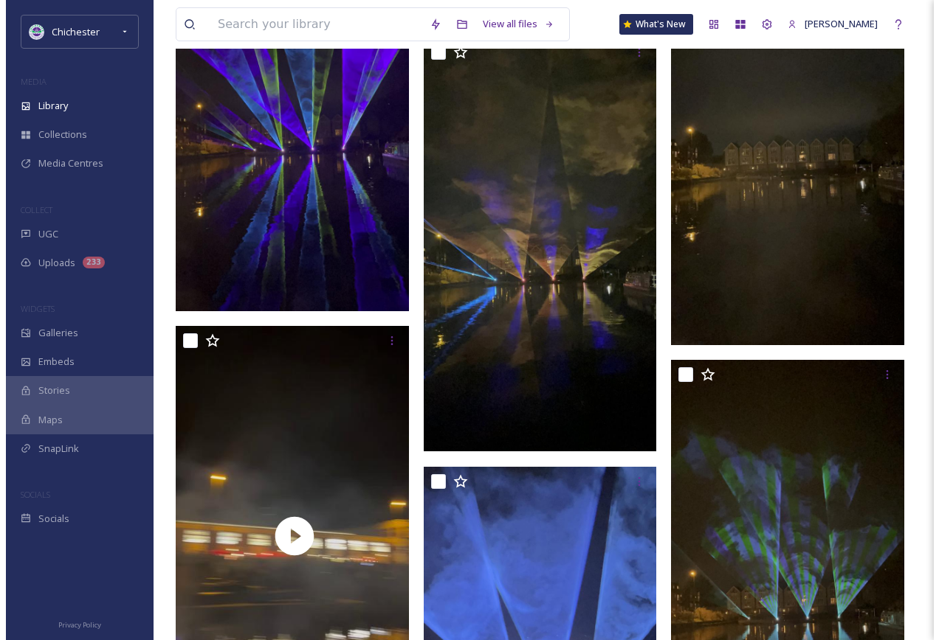
scroll to position [11536, 0]
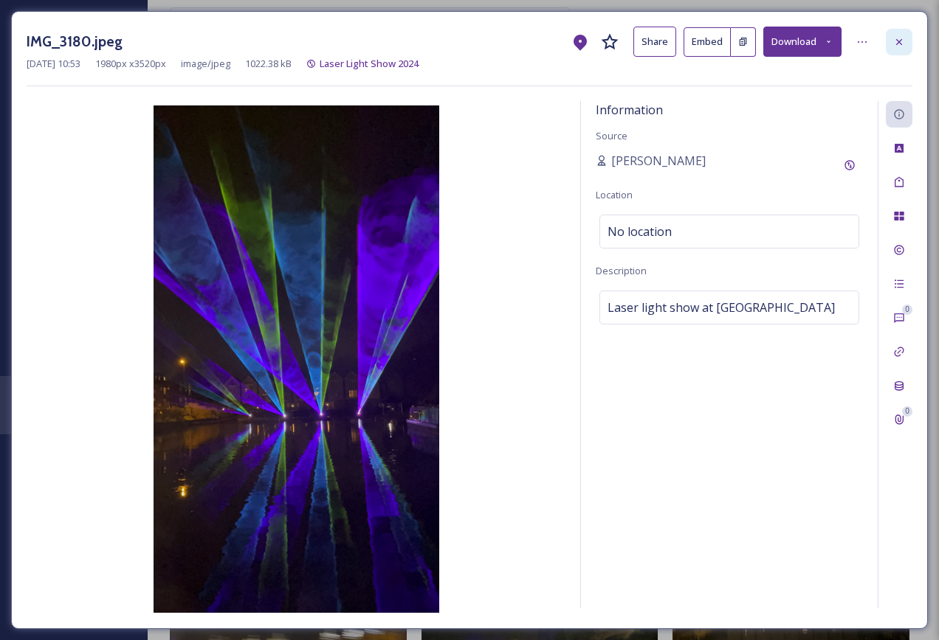
click at [900, 39] on icon at bounding box center [899, 42] width 12 height 12
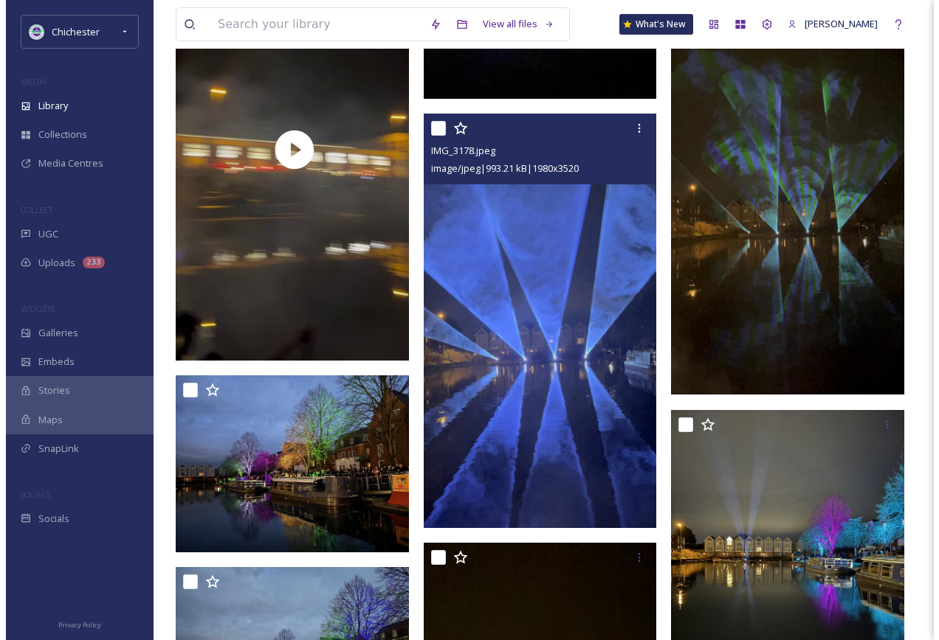
scroll to position [12481, 0]
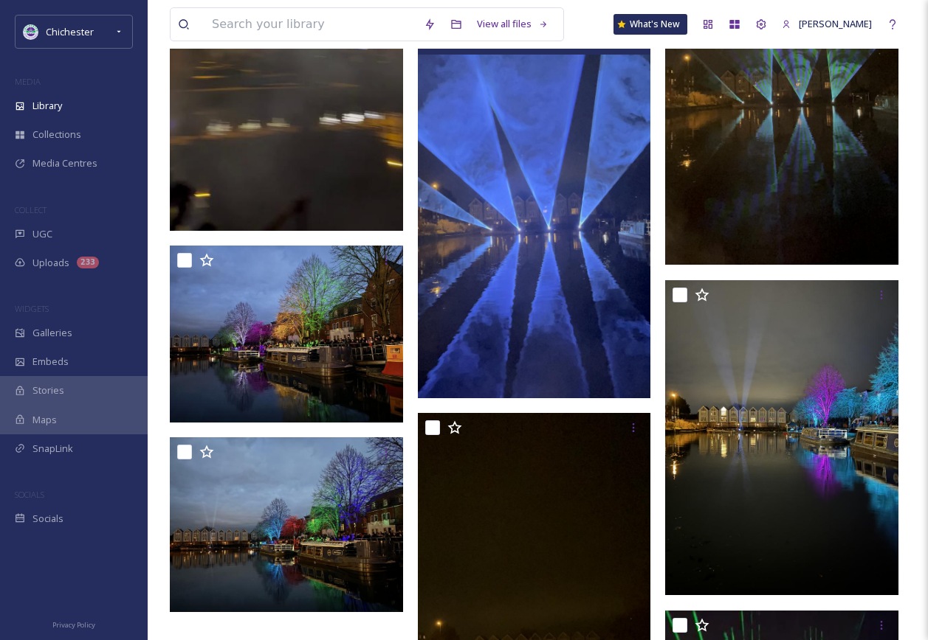
click at [531, 289] on img at bounding box center [534, 192] width 233 height 415
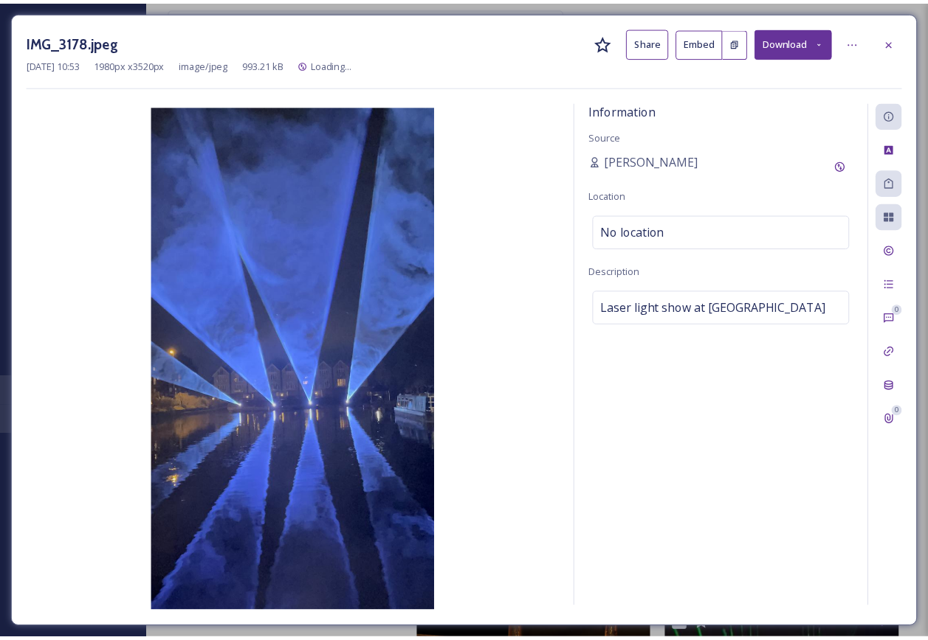
scroll to position [12488, 0]
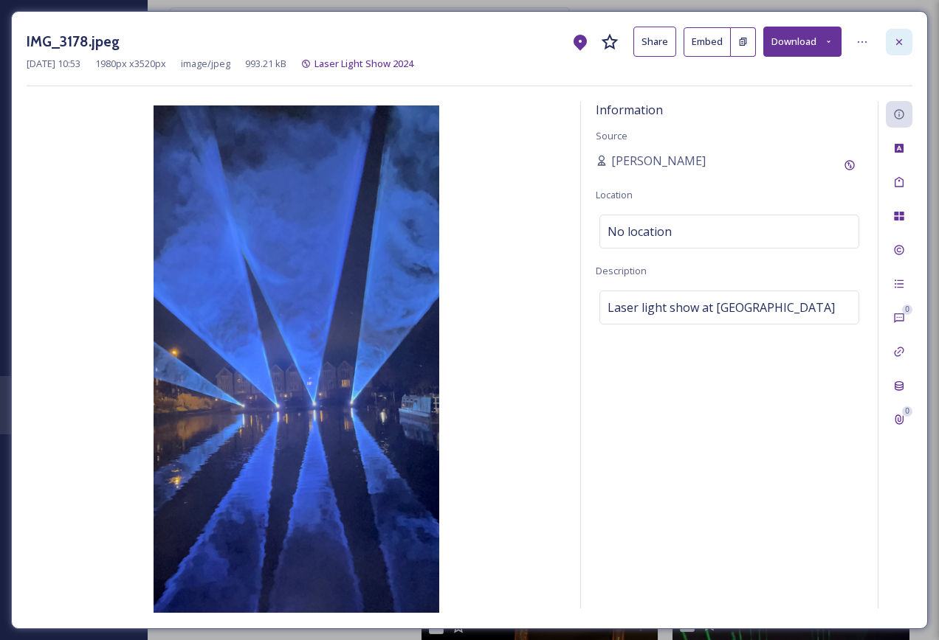
click at [899, 38] on icon at bounding box center [899, 42] width 12 height 12
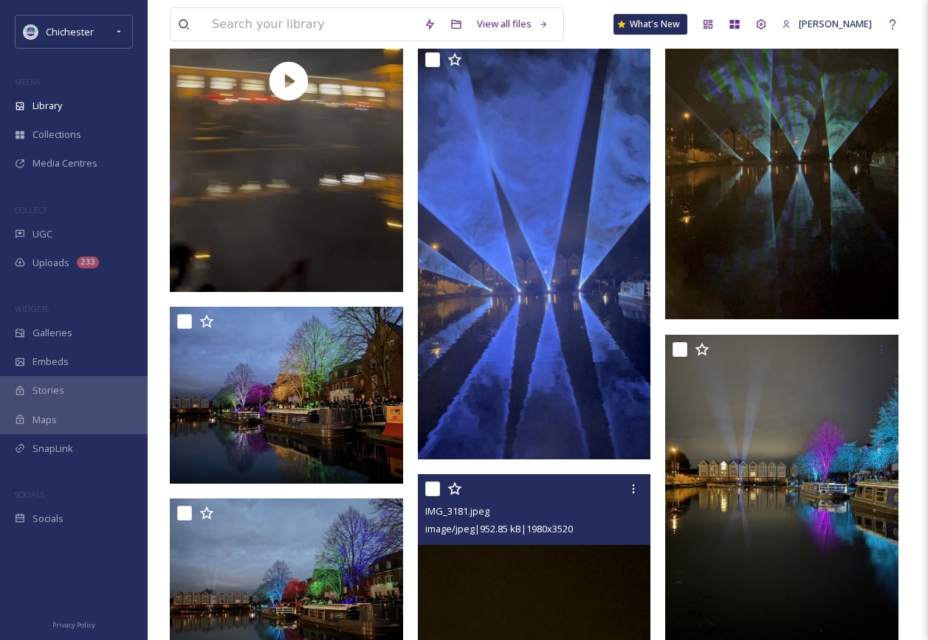
scroll to position [12227, 0]
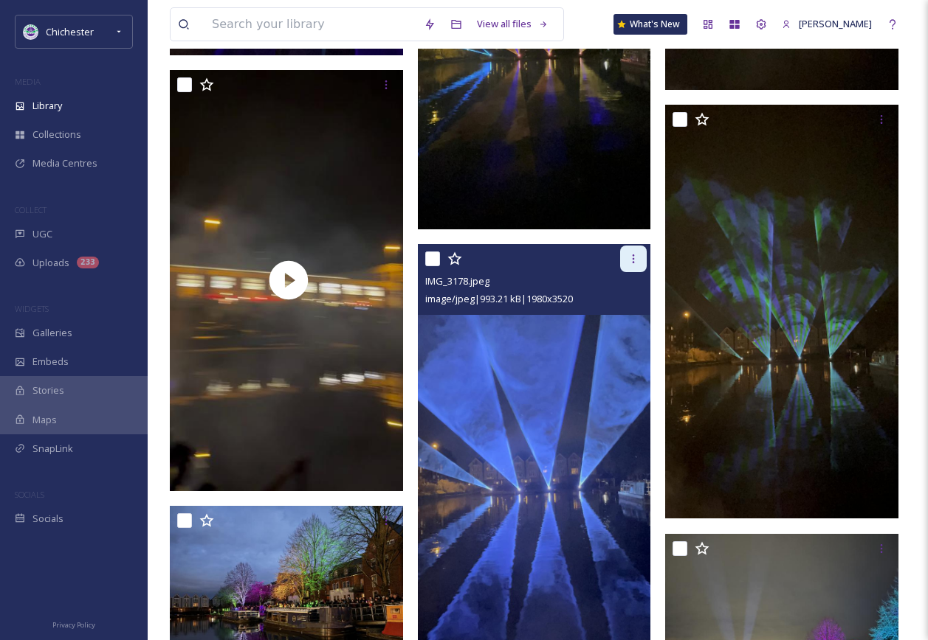
click at [623, 247] on div at bounding box center [633, 259] width 27 height 27
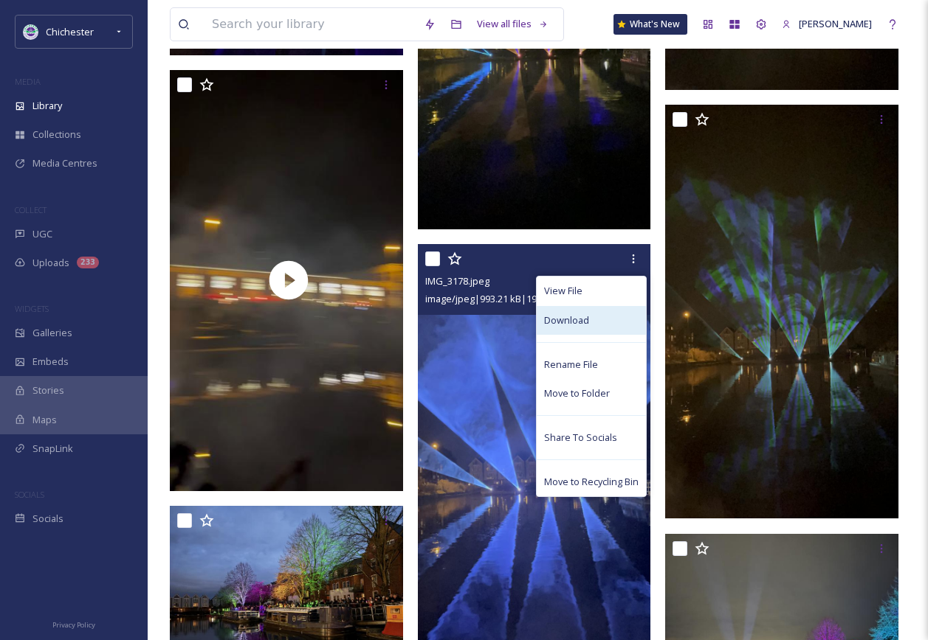
click at [590, 320] on div "Download" at bounding box center [590, 320] width 109 height 29
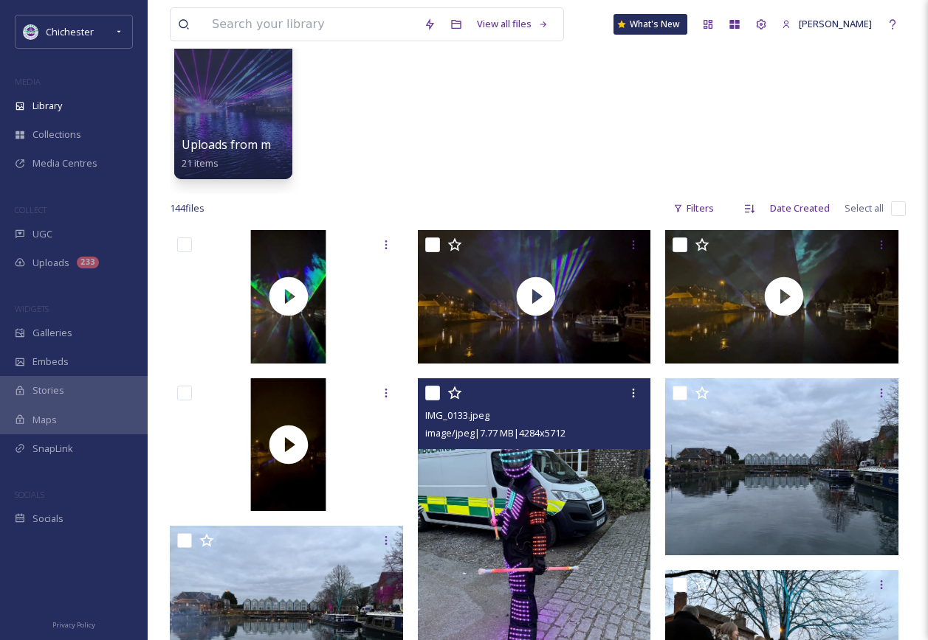
scroll to position [0, 0]
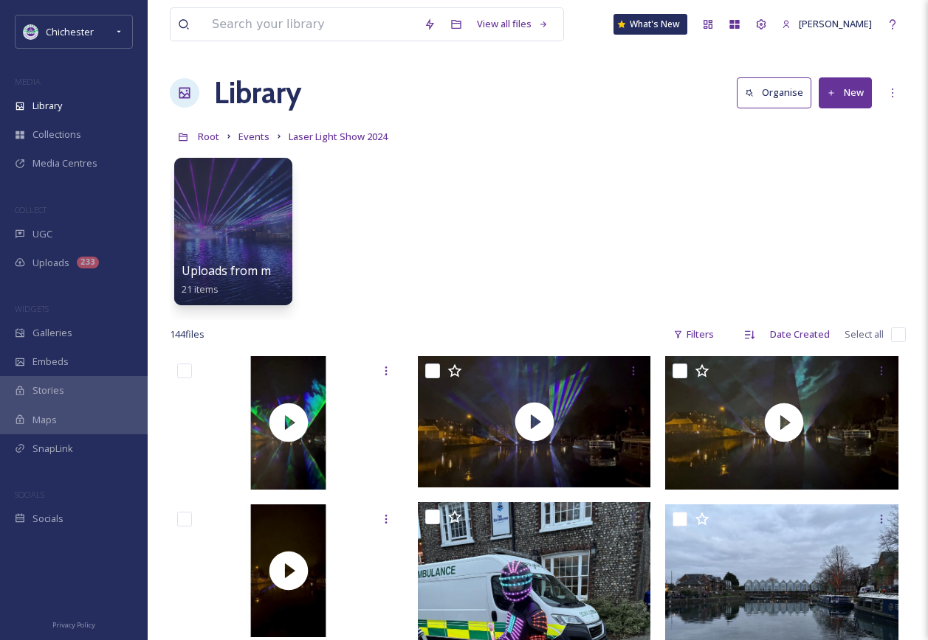
click at [255, 144] on link "Events" at bounding box center [253, 137] width 31 height 18
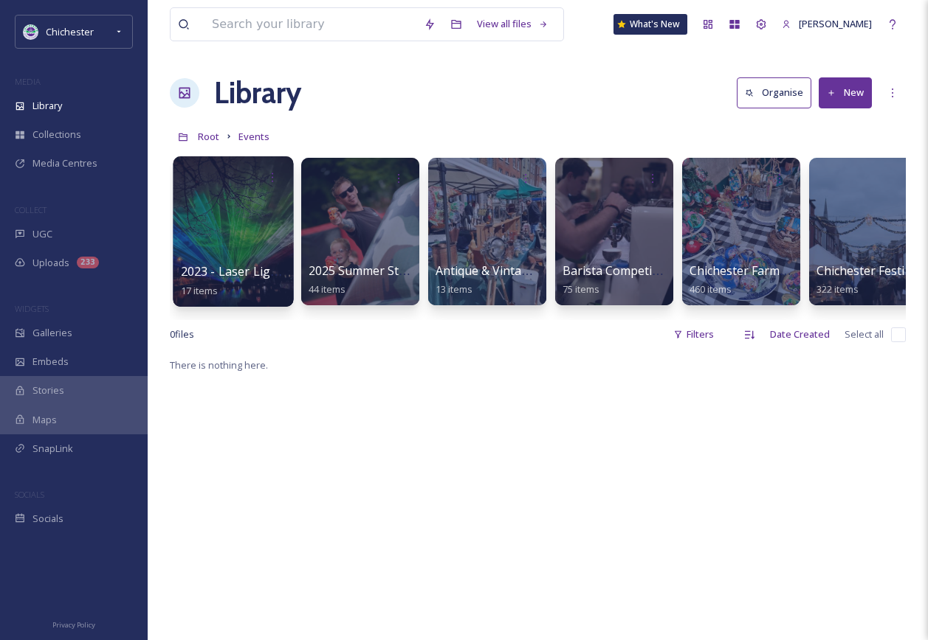
click at [232, 277] on span "2023 - Laser Light Show" at bounding box center [249, 271] width 136 height 16
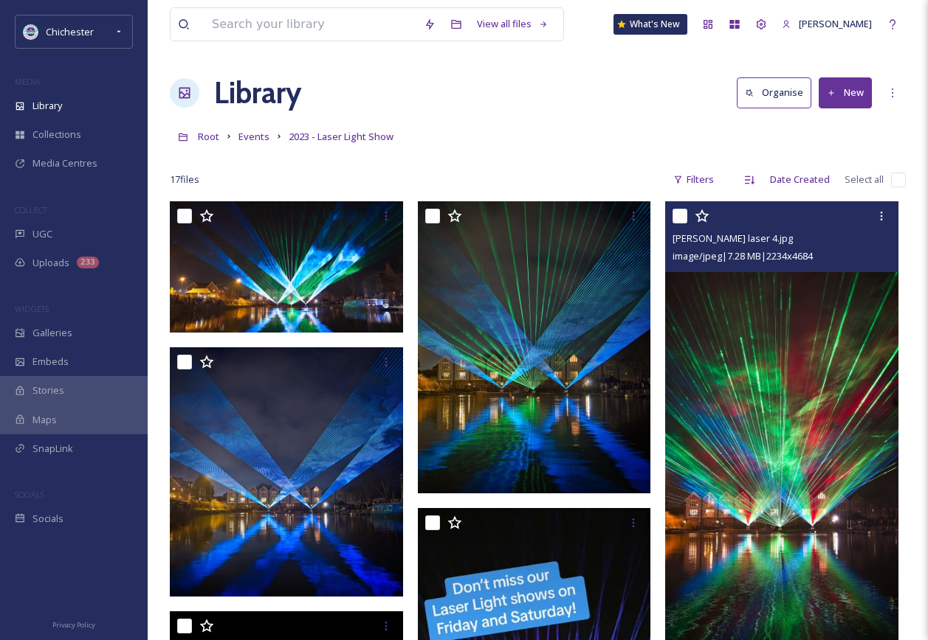
click at [754, 450] on img at bounding box center [781, 445] width 233 height 488
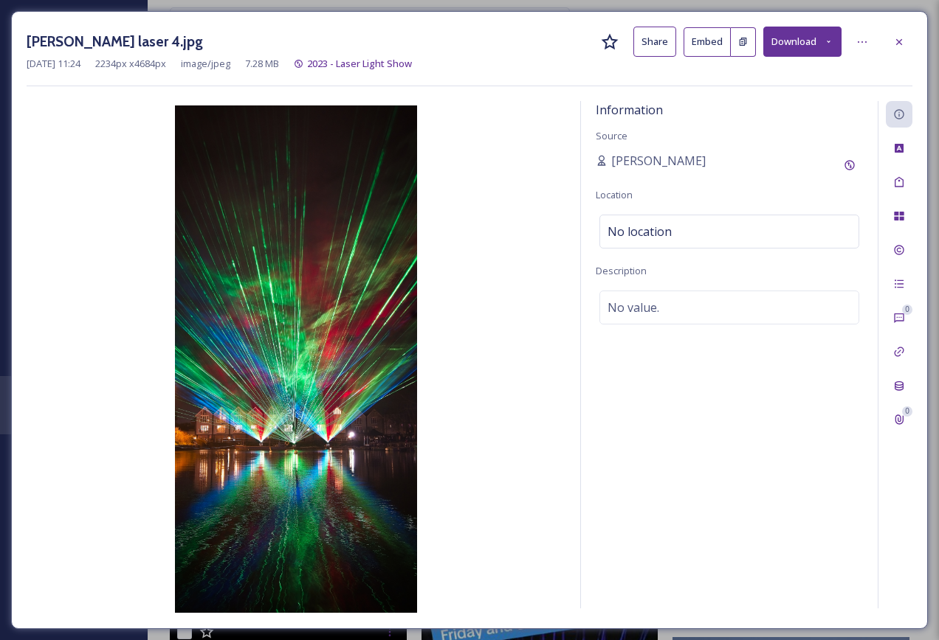
click at [892, 35] on div at bounding box center [898, 42] width 27 height 27
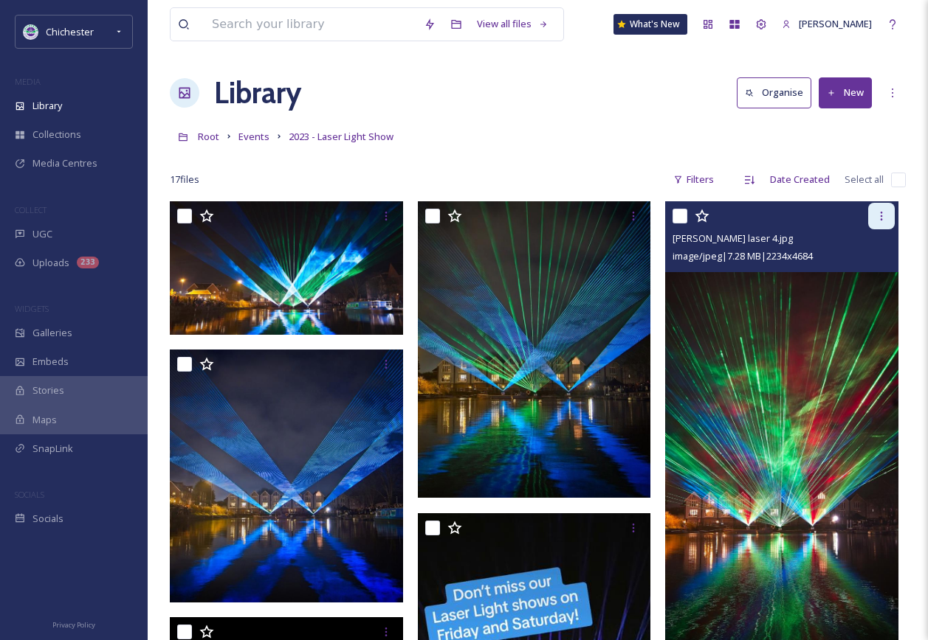
click at [877, 219] on icon at bounding box center [881, 216] width 12 height 12
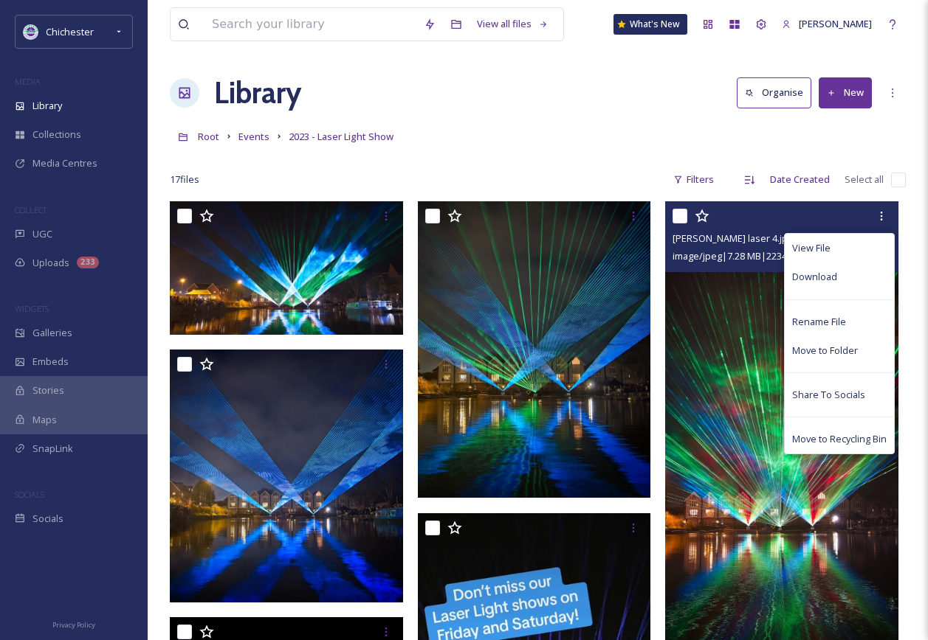
click at [738, 384] on img at bounding box center [781, 445] width 233 height 488
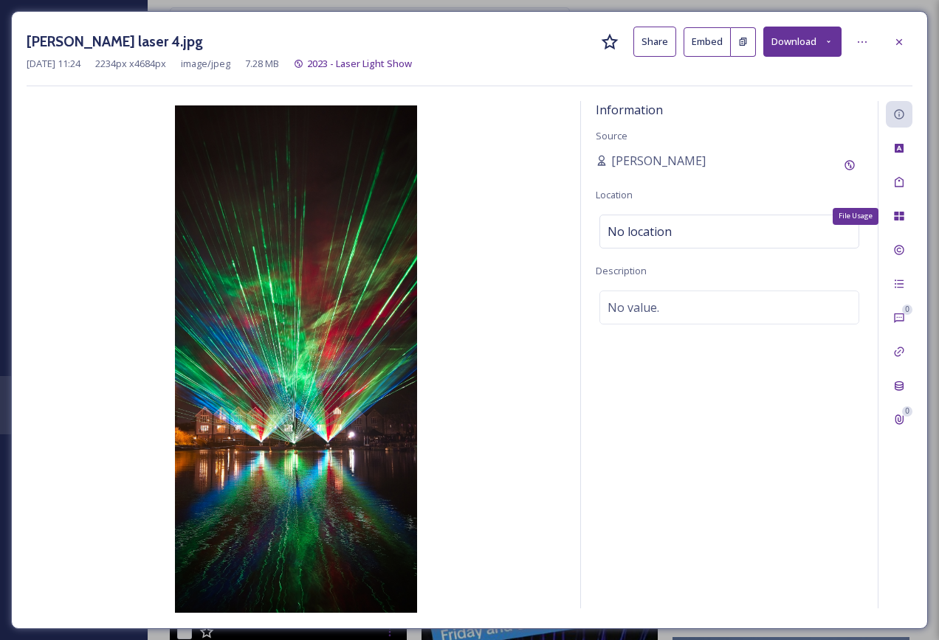
click at [900, 266] on div "File Usage 0 0" at bounding box center [894, 355] width 35 height 508
click at [895, 258] on div "Rights" at bounding box center [898, 250] width 27 height 27
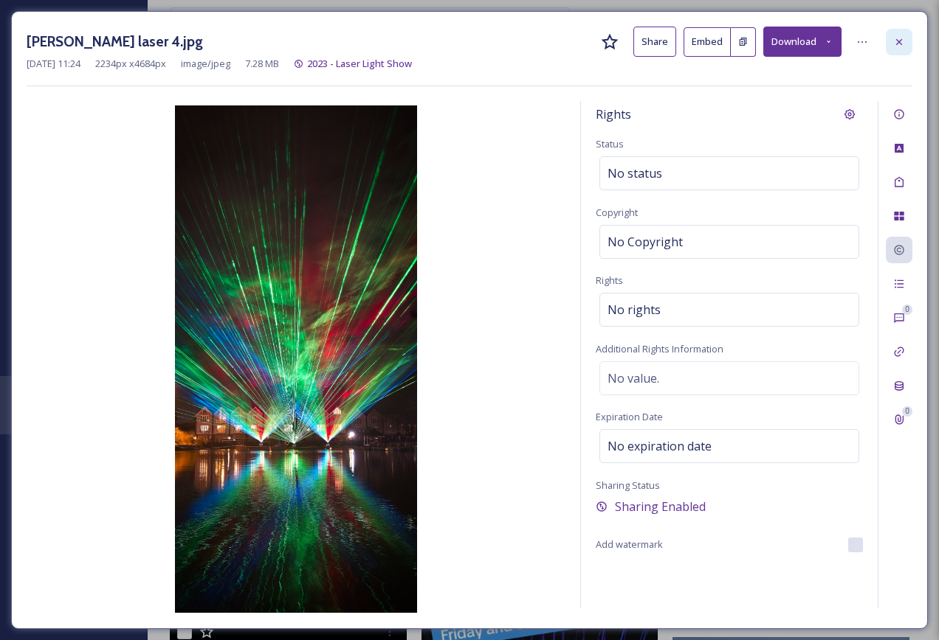
click at [898, 47] on icon at bounding box center [899, 42] width 12 height 12
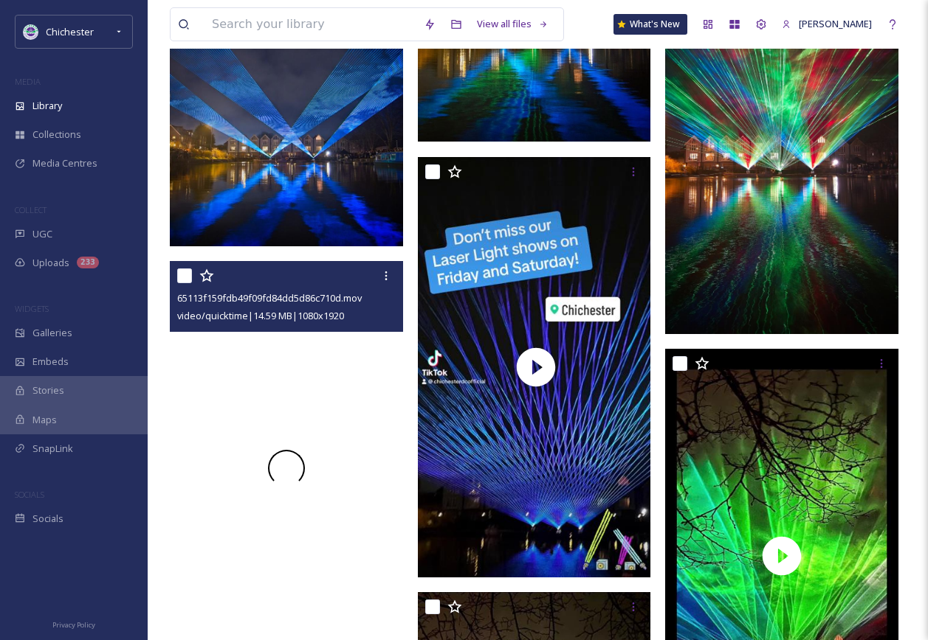
scroll to position [148, 0]
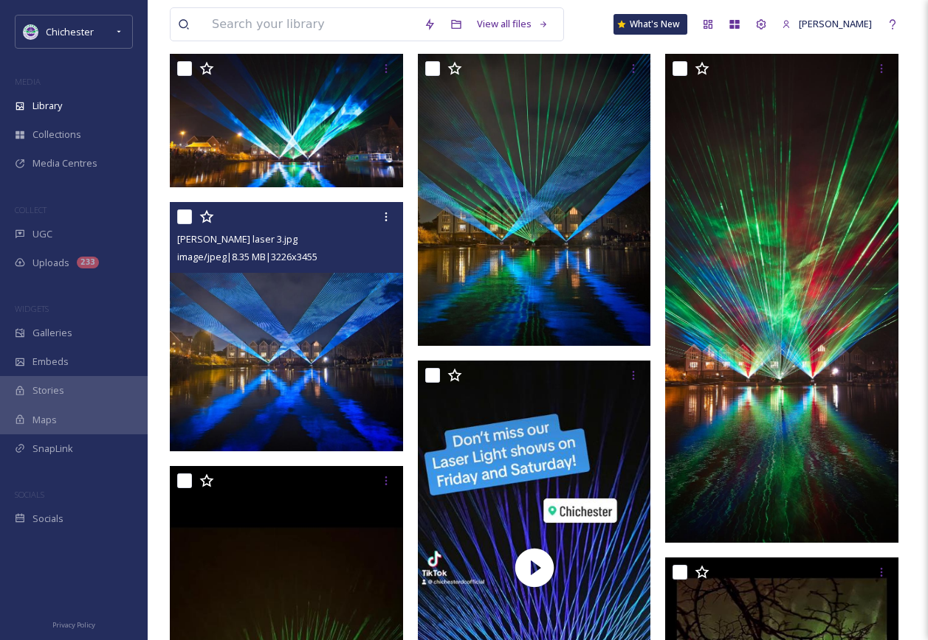
click at [369, 362] on img at bounding box center [286, 327] width 233 height 250
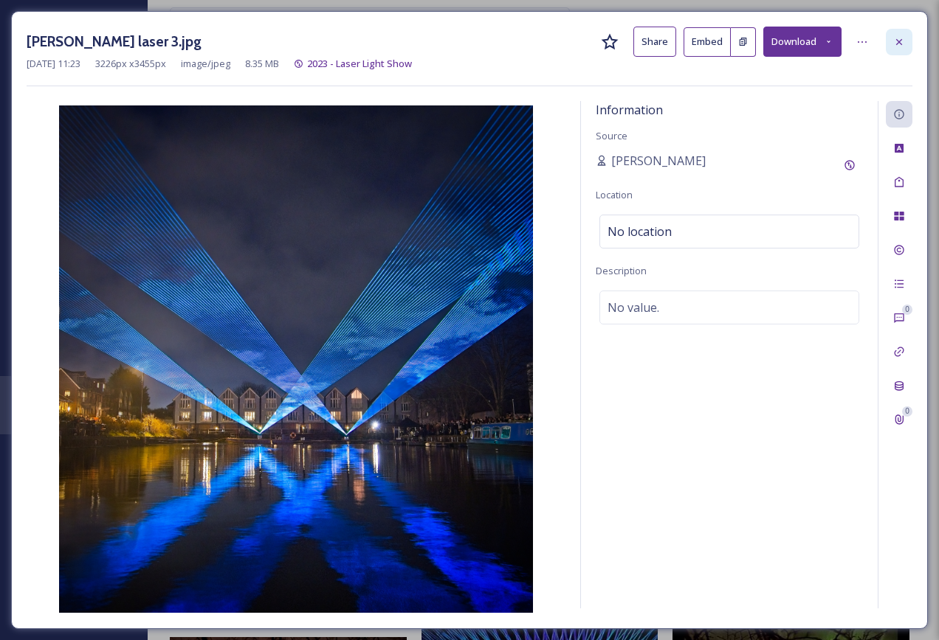
click at [907, 38] on div at bounding box center [898, 42] width 27 height 27
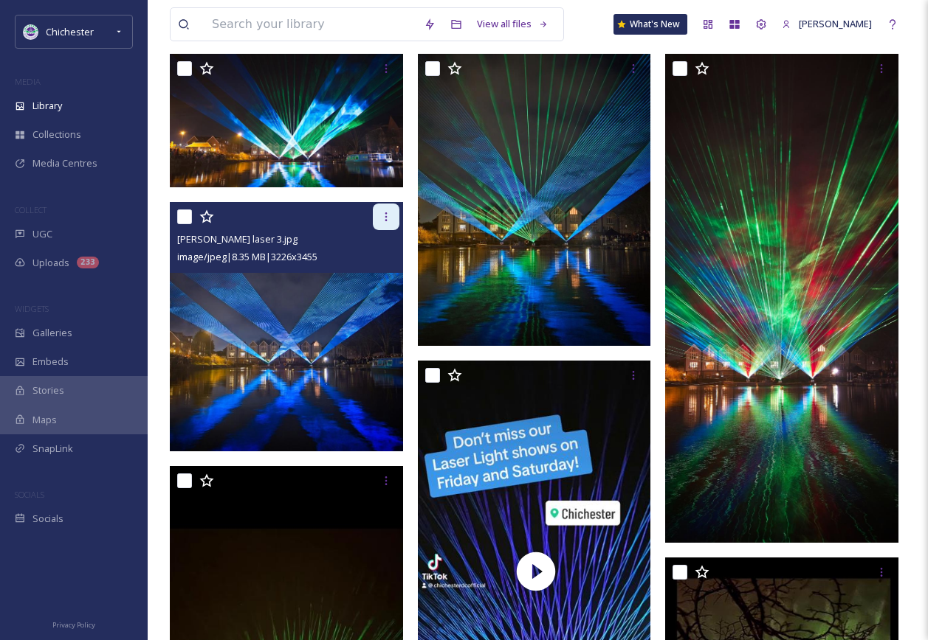
click at [387, 221] on icon at bounding box center [386, 217] width 12 height 12
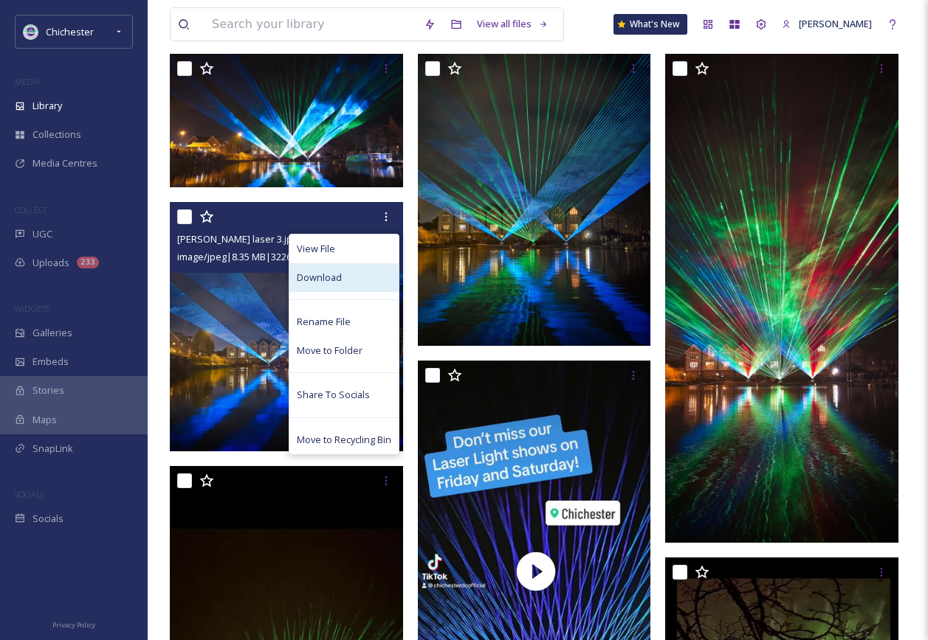
click at [343, 278] on div "Download" at bounding box center [343, 277] width 109 height 29
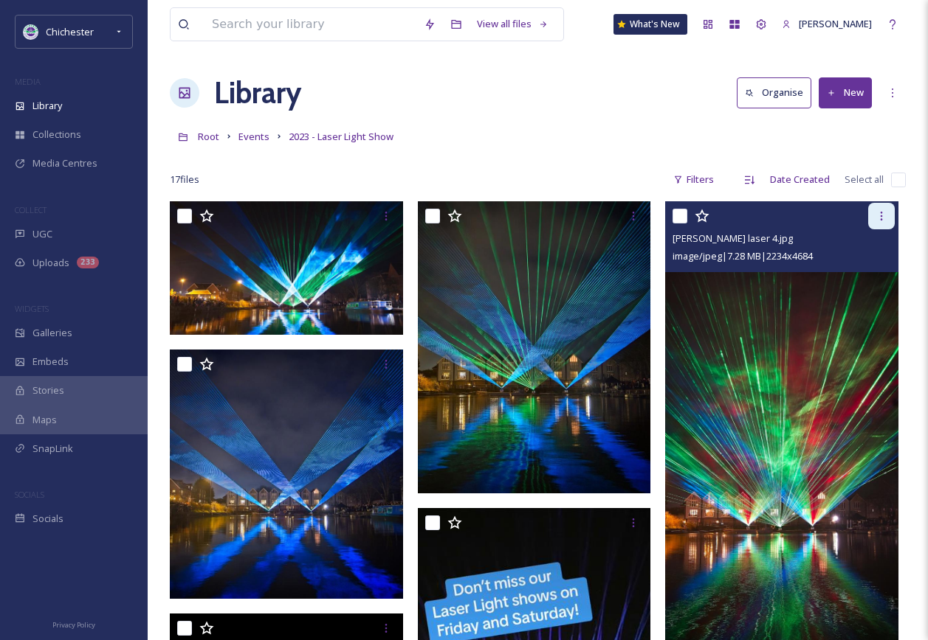
click at [887, 214] on icon at bounding box center [881, 216] width 12 height 12
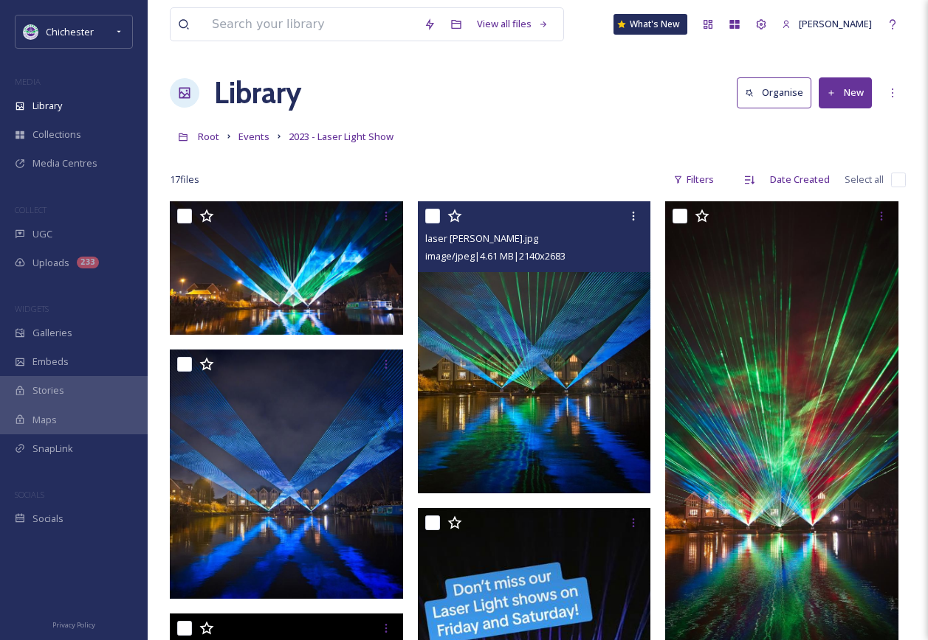
click at [598, 429] on img at bounding box center [534, 347] width 233 height 292
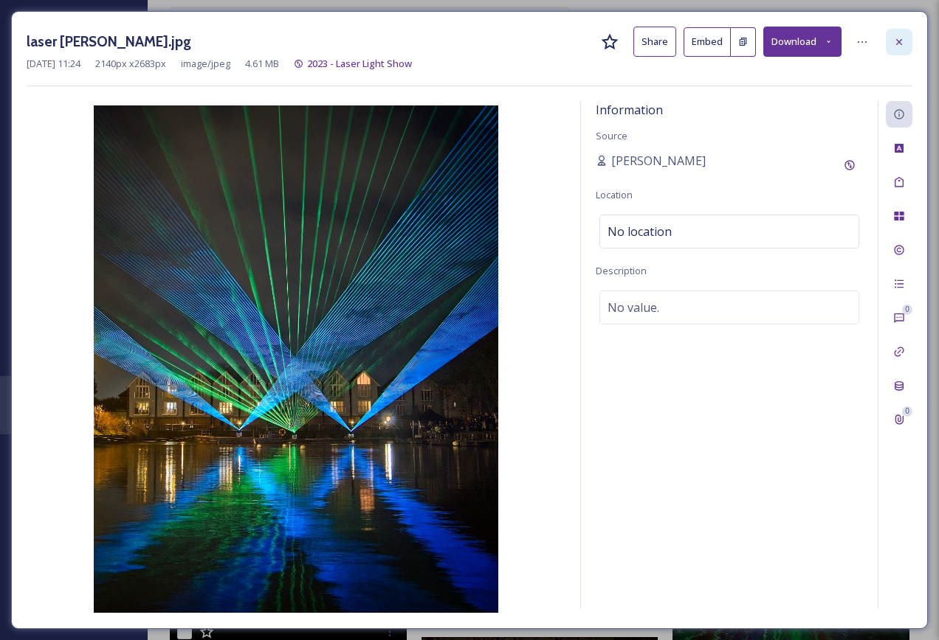
click at [897, 43] on icon at bounding box center [899, 42] width 12 height 12
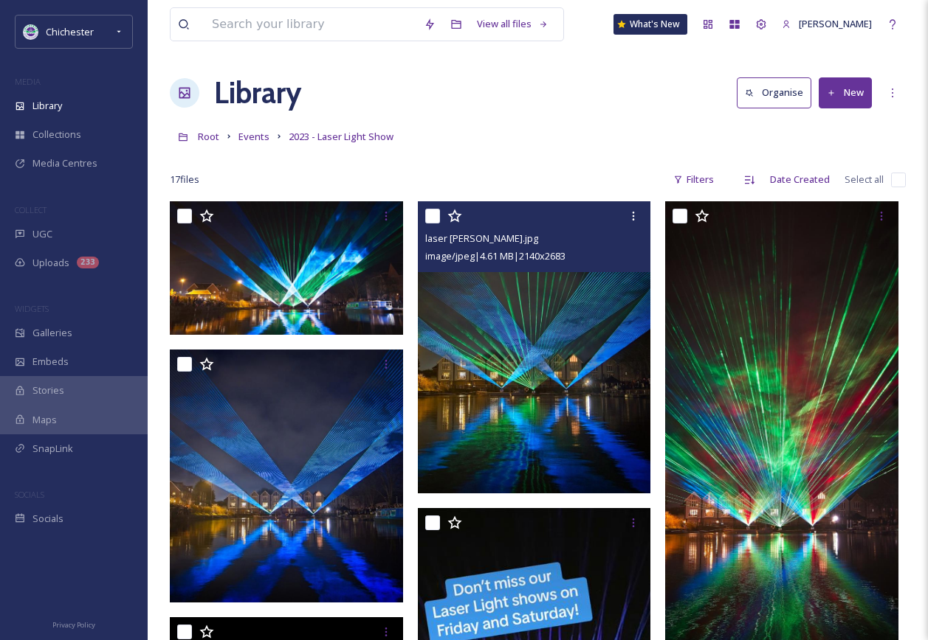
click at [617, 221] on div at bounding box center [536, 216] width 222 height 27
click at [619, 219] on div at bounding box center [536, 216] width 222 height 27
click at [628, 219] on icon at bounding box center [633, 216] width 12 height 12
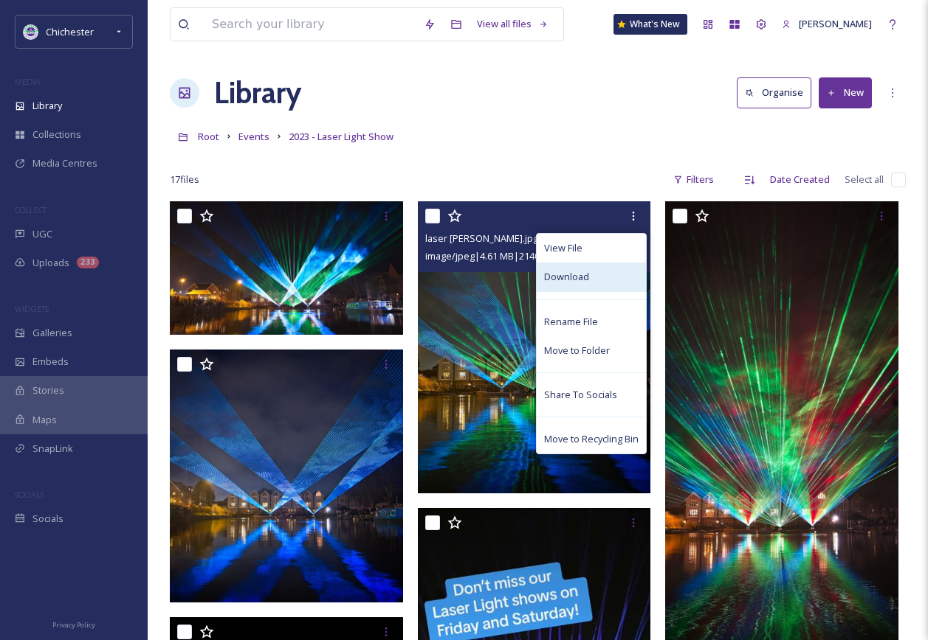
click at [580, 275] on span "Download" at bounding box center [566, 277] width 45 height 14
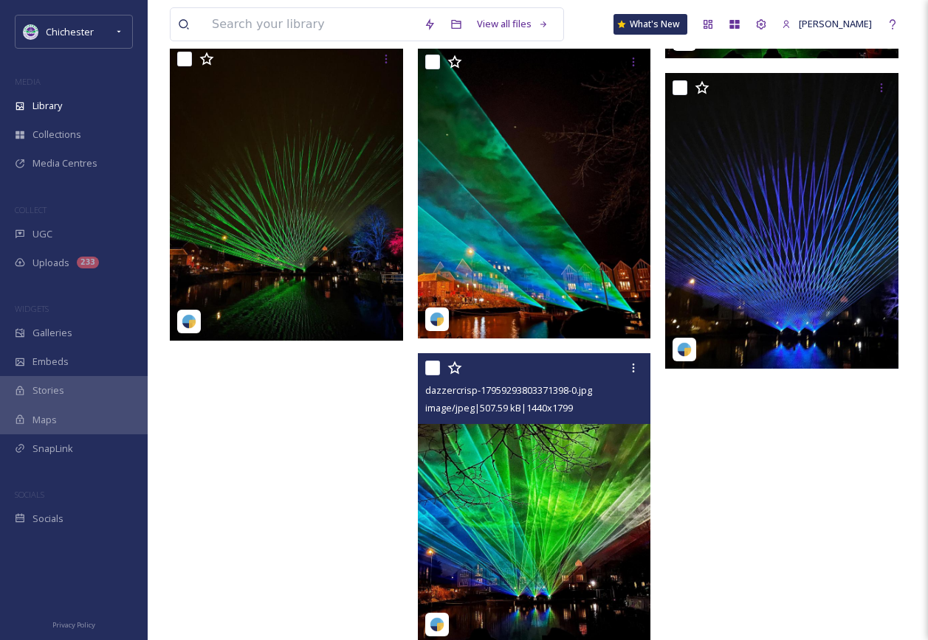
scroll to position [1659, 0]
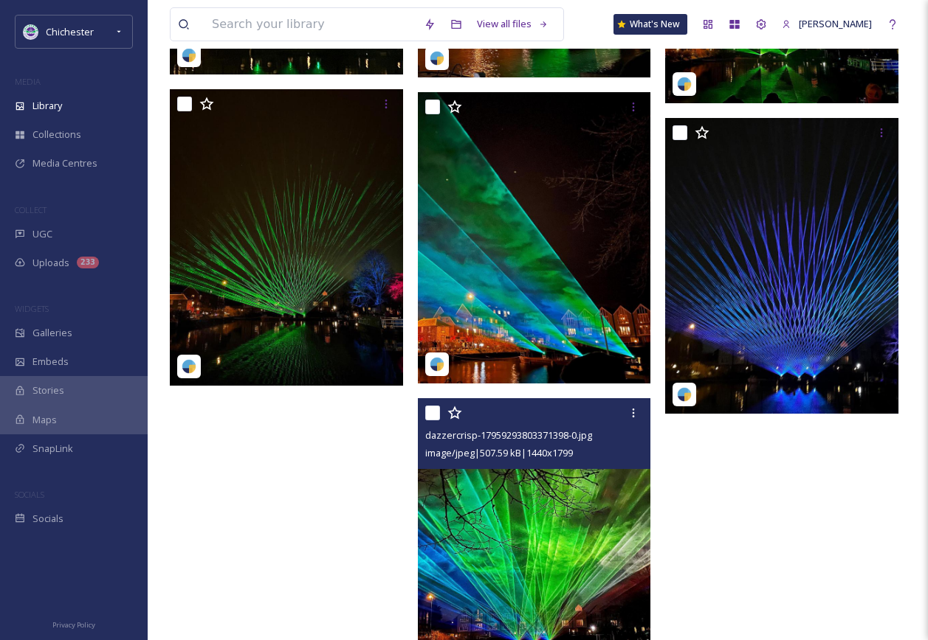
click at [570, 597] on img at bounding box center [534, 543] width 233 height 291
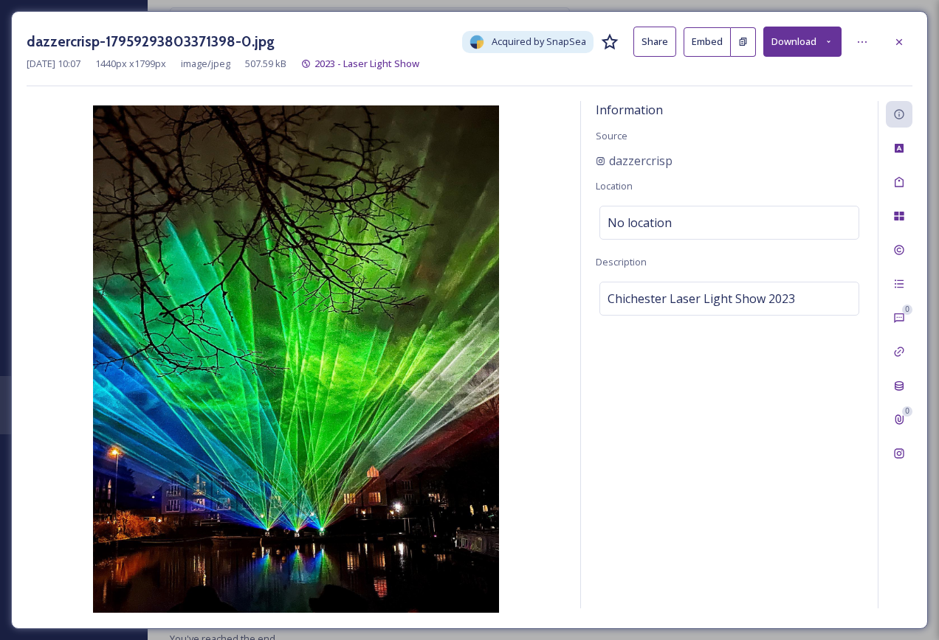
scroll to position [1392, 0]
drag, startPoint x: 891, startPoint y: 44, endPoint x: 885, endPoint y: 55, distance: 12.5
click at [893, 45] on div at bounding box center [898, 42] width 27 height 27
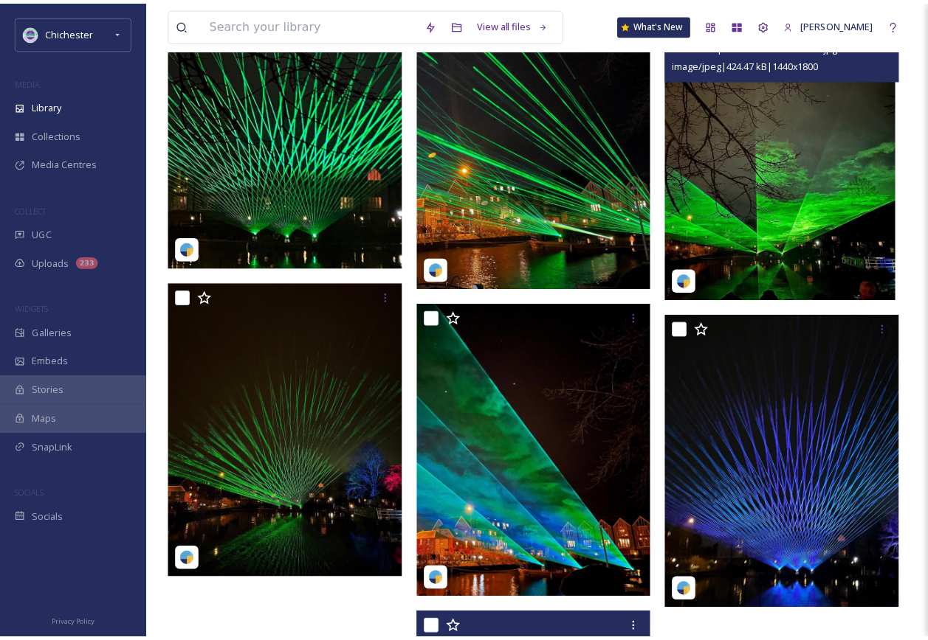
scroll to position [1586, 0]
